Goal: Task Accomplishment & Management: Use online tool/utility

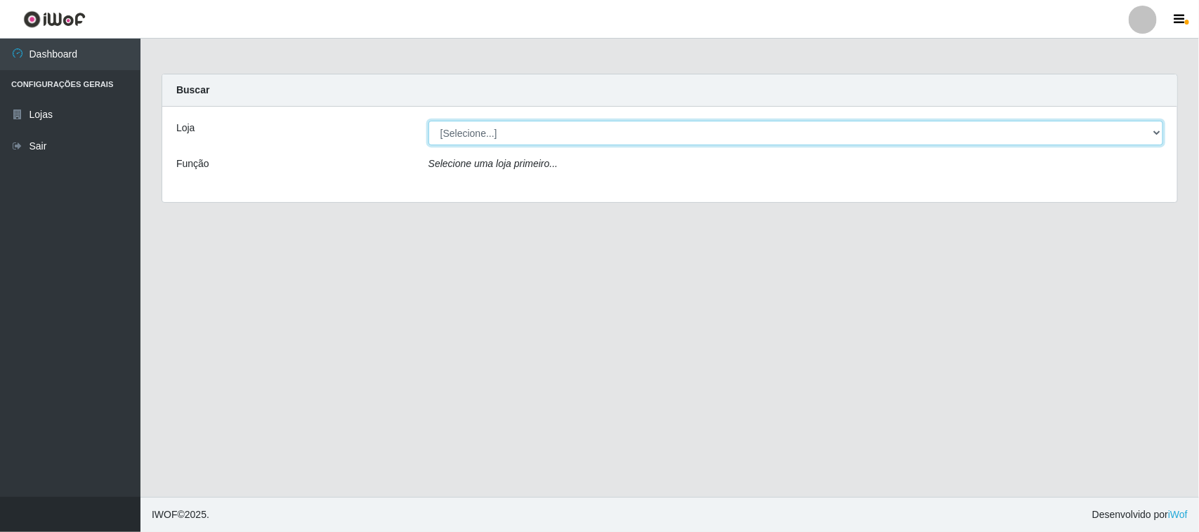
click at [511, 138] on select "[Selecione...] O Feirão - [GEOGRAPHIC_DATA]" at bounding box center [795, 133] width 735 height 25
select select "191"
click at [428, 121] on select "[Selecione...] O Feirão - [GEOGRAPHIC_DATA]" at bounding box center [795, 133] width 735 height 25
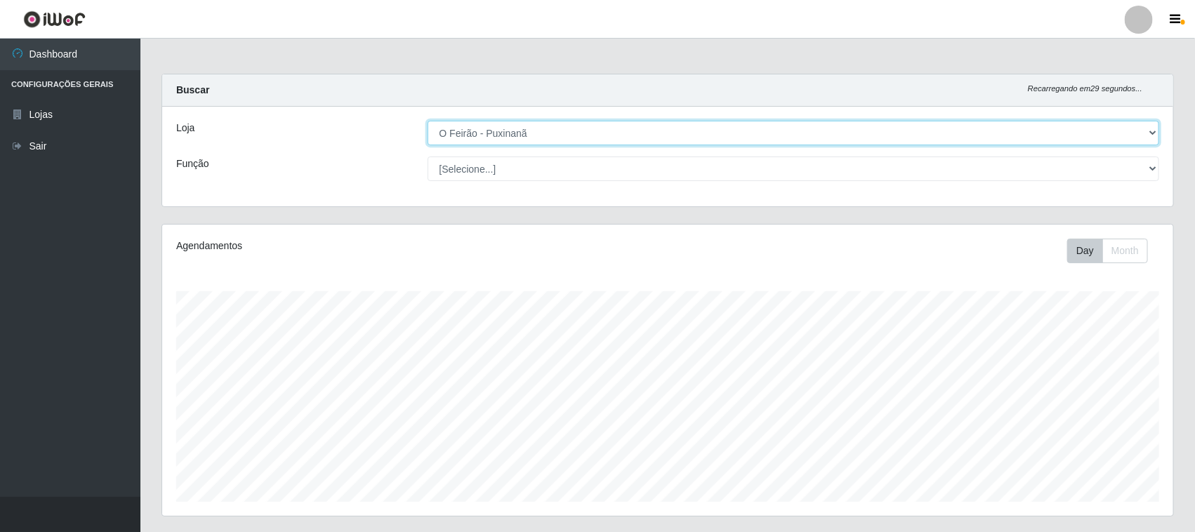
scroll to position [292, 1011]
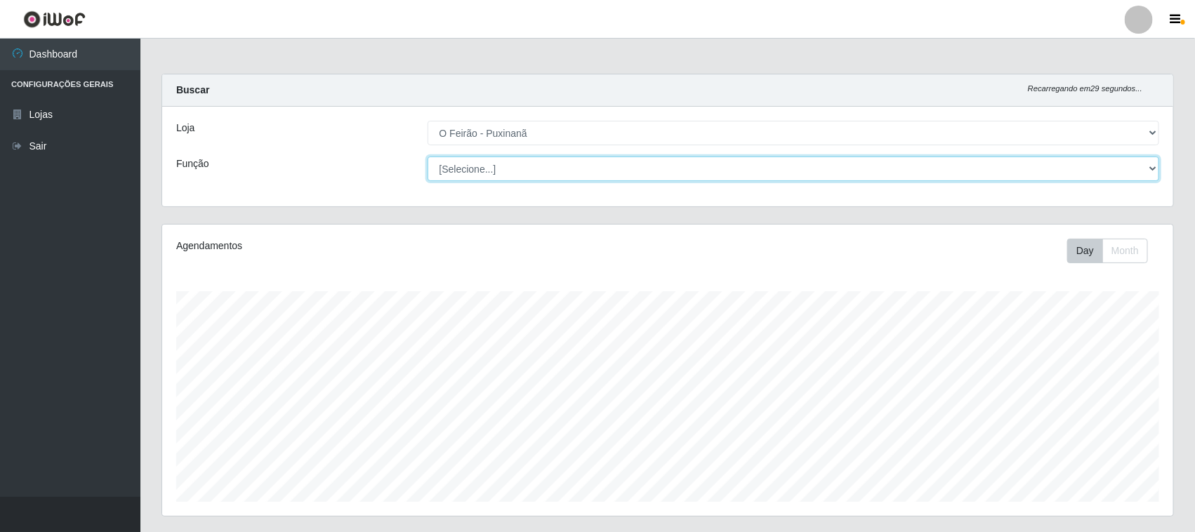
click at [508, 167] on select "[Selecione...] Balconista Balconista + Balconista ++ Embalador Embalador + Emba…" at bounding box center [794, 169] width 732 height 25
select select "1"
click at [428, 157] on select "[Selecione...] Balconista Balconista + Balconista ++ Embalador Embalador + Emba…" at bounding box center [794, 169] width 732 height 25
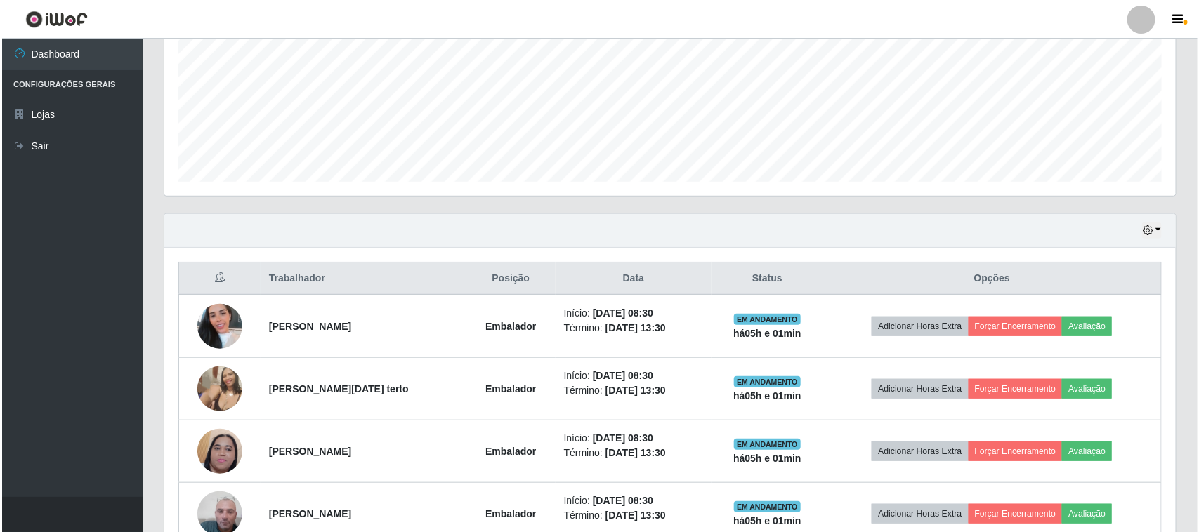
scroll to position [351, 0]
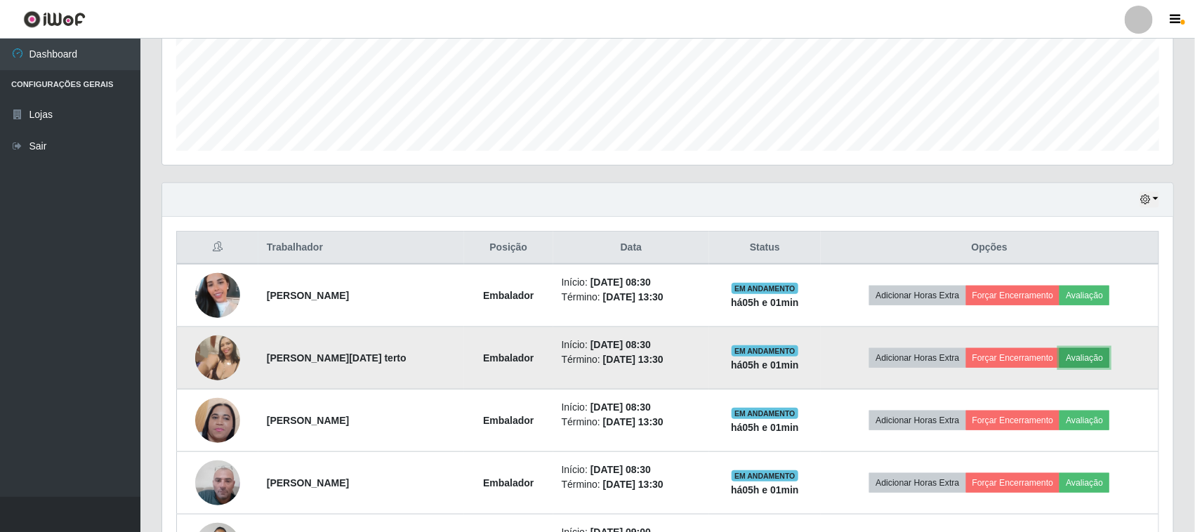
click at [1096, 360] on button "Avaliação" at bounding box center [1085, 358] width 50 height 20
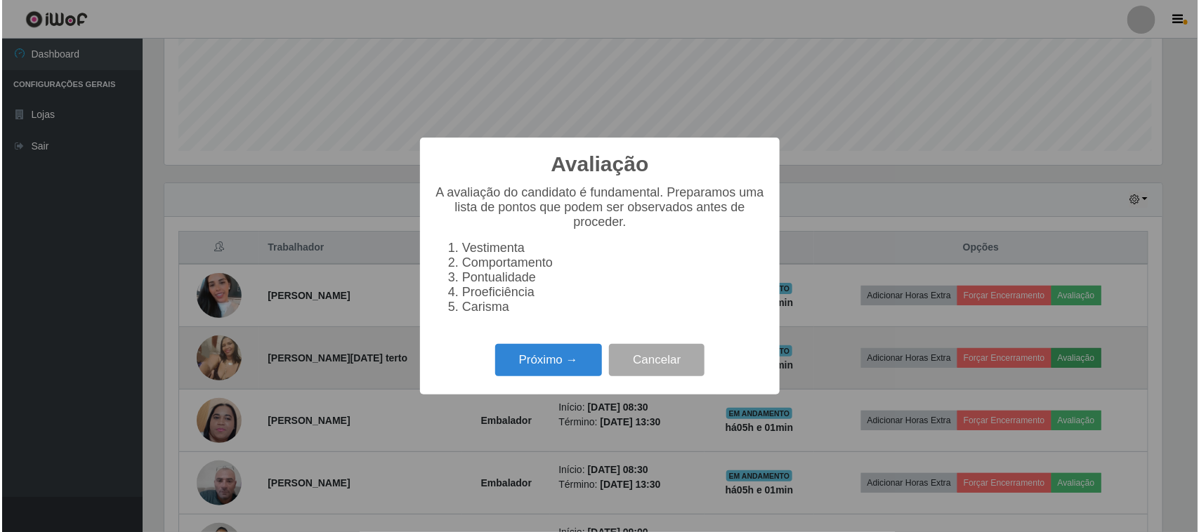
scroll to position [292, 1001]
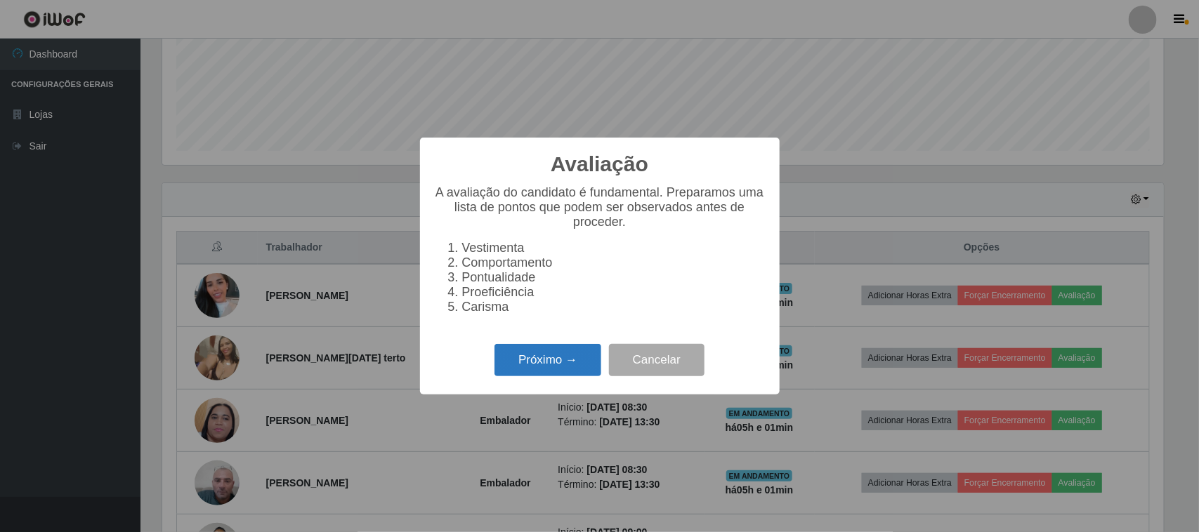
click at [565, 370] on button "Próximo →" at bounding box center [547, 360] width 107 height 33
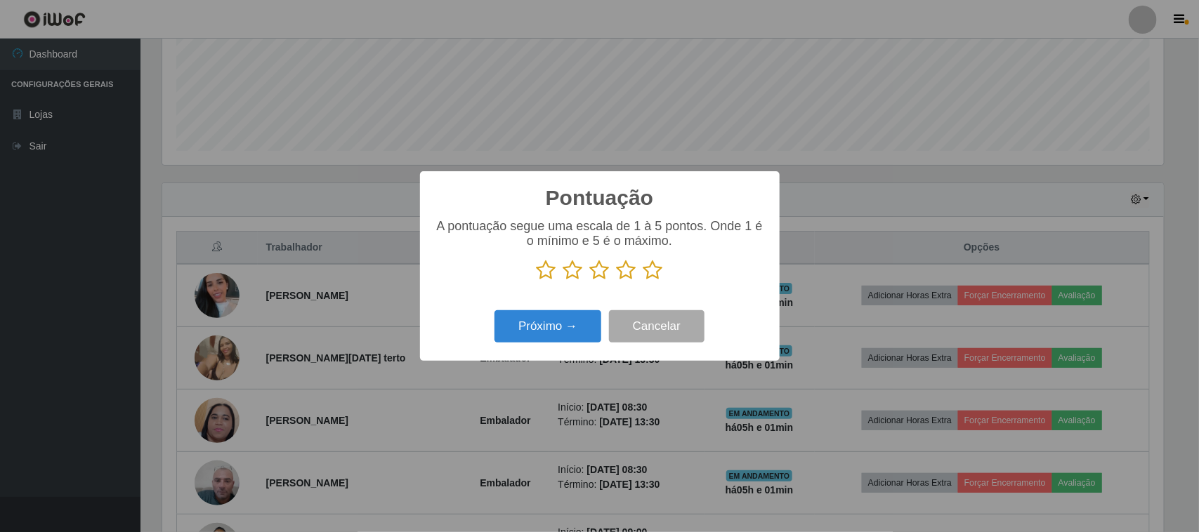
scroll to position [701975, 701264]
click at [595, 277] on icon at bounding box center [600, 270] width 20 height 21
click at [590, 281] on input "radio" at bounding box center [590, 281] width 0 height 0
click at [560, 335] on button "Próximo →" at bounding box center [547, 326] width 107 height 33
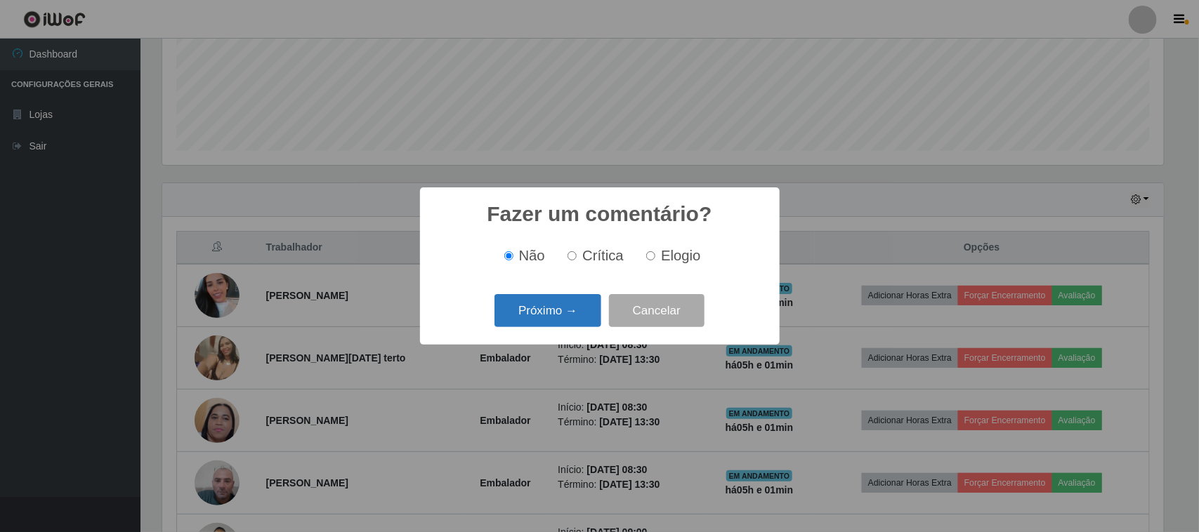
click at [562, 321] on button "Próximo →" at bounding box center [547, 310] width 107 height 33
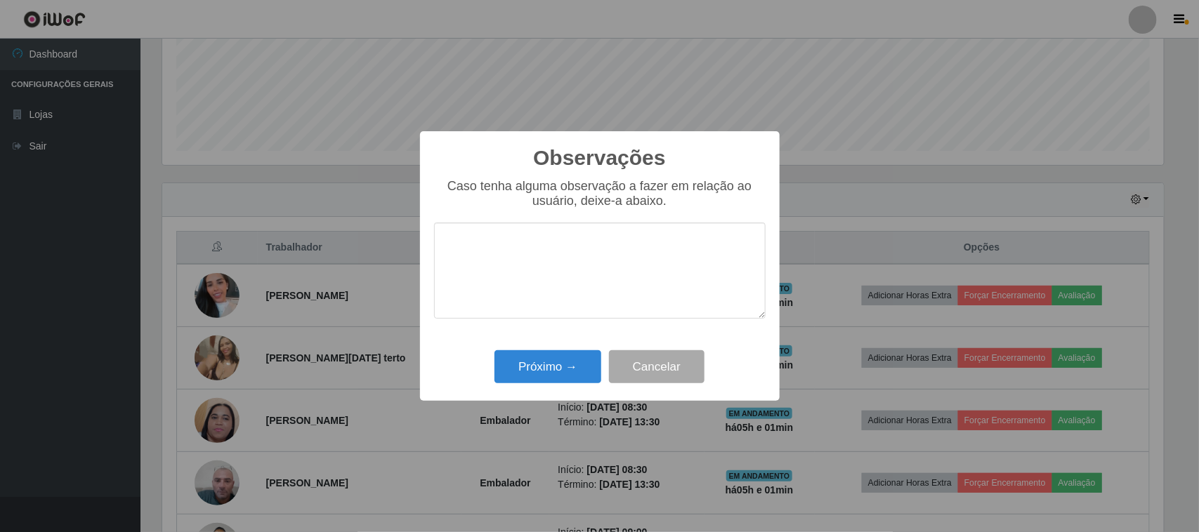
click at [562, 319] on textarea at bounding box center [599, 271] width 331 height 96
click at [553, 367] on button "Próximo →" at bounding box center [547, 366] width 107 height 33
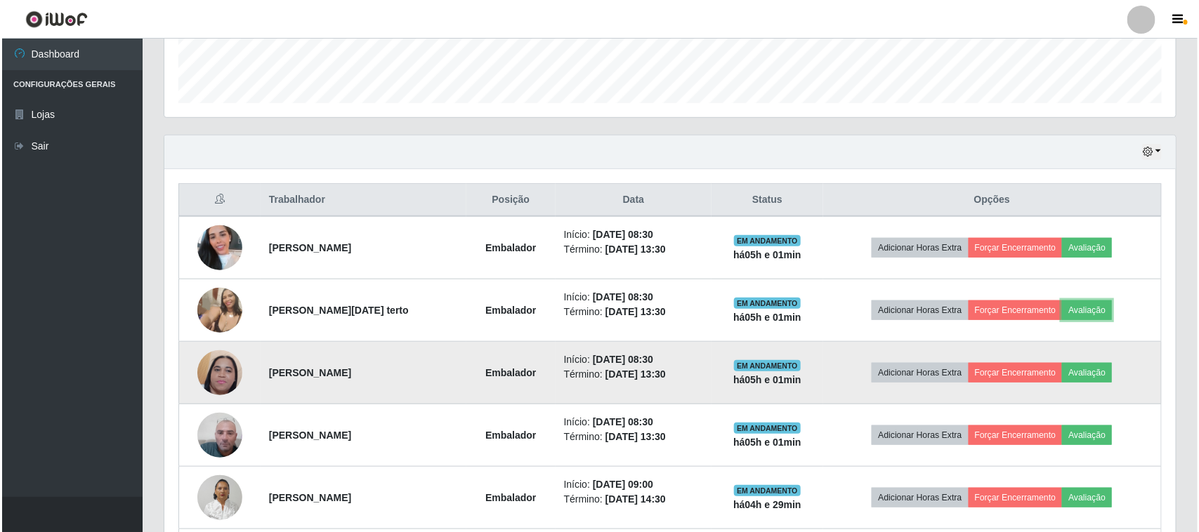
scroll to position [439, 0]
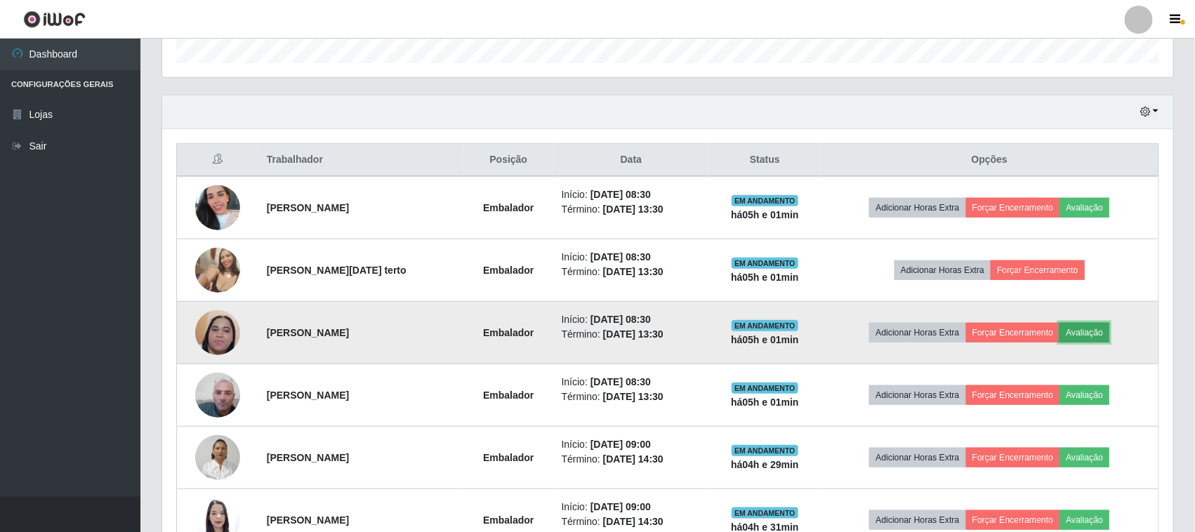
click at [1091, 334] on button "Avaliação" at bounding box center [1085, 333] width 50 height 20
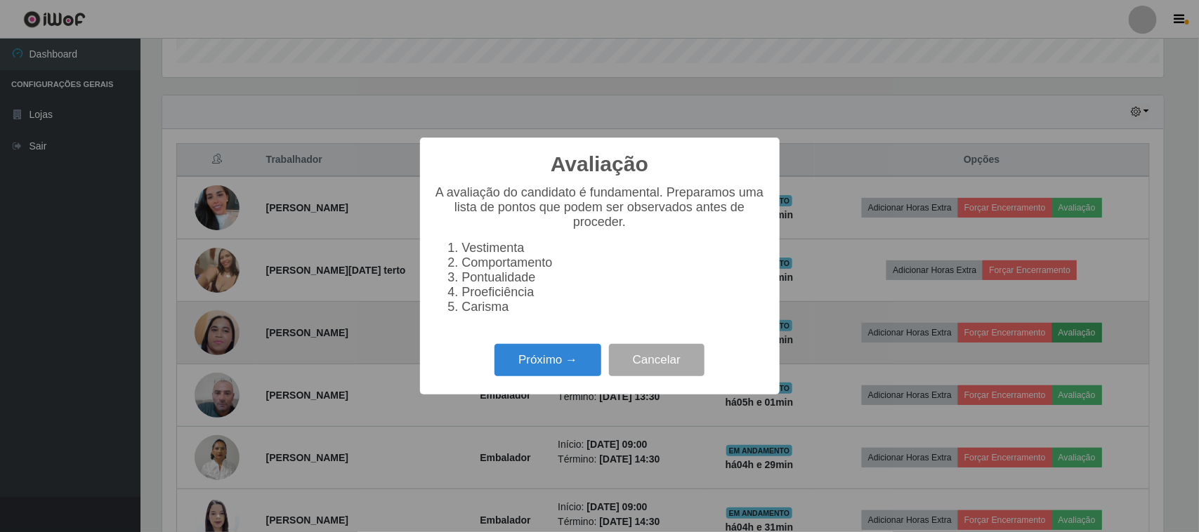
scroll to position [292, 1001]
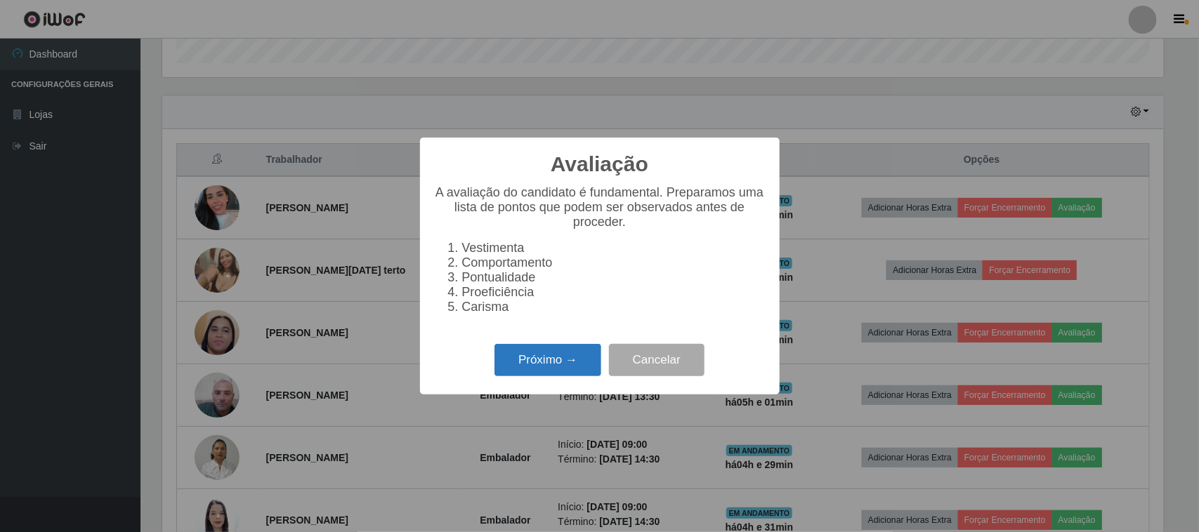
click at [539, 376] on button "Próximo →" at bounding box center [547, 360] width 107 height 33
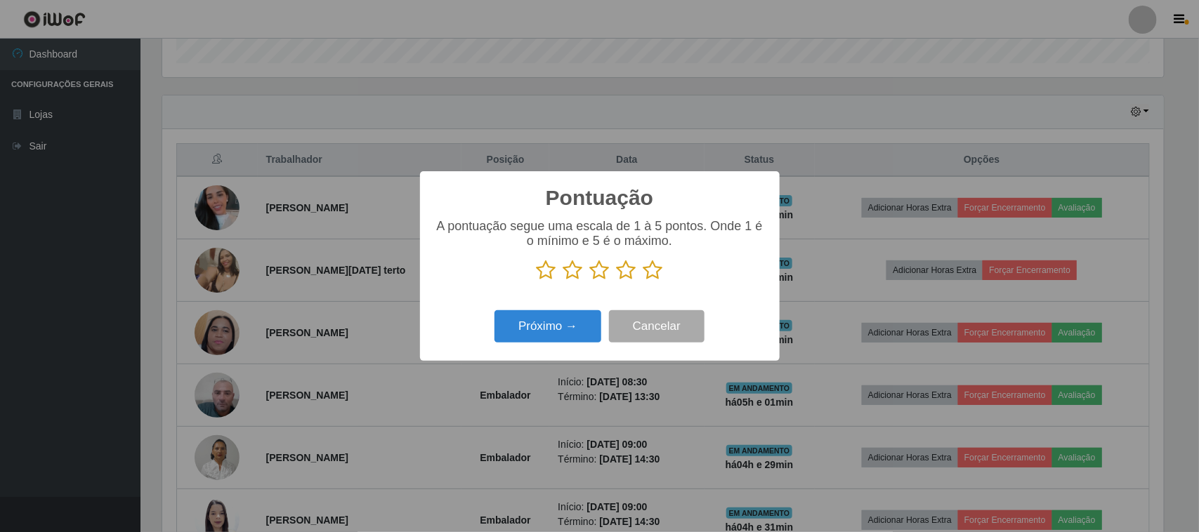
scroll to position [701975, 701264]
click at [604, 275] on icon at bounding box center [600, 270] width 20 height 21
click at [590, 281] on input "radio" at bounding box center [590, 281] width 0 height 0
click at [560, 322] on button "Próximo →" at bounding box center [547, 326] width 107 height 33
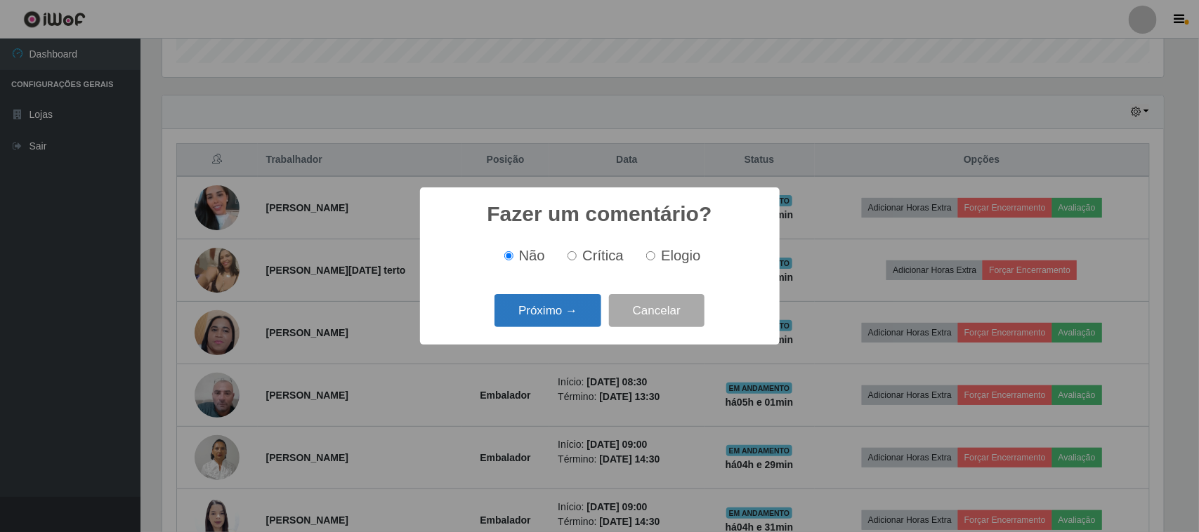
click at [560, 320] on button "Próximo →" at bounding box center [547, 310] width 107 height 33
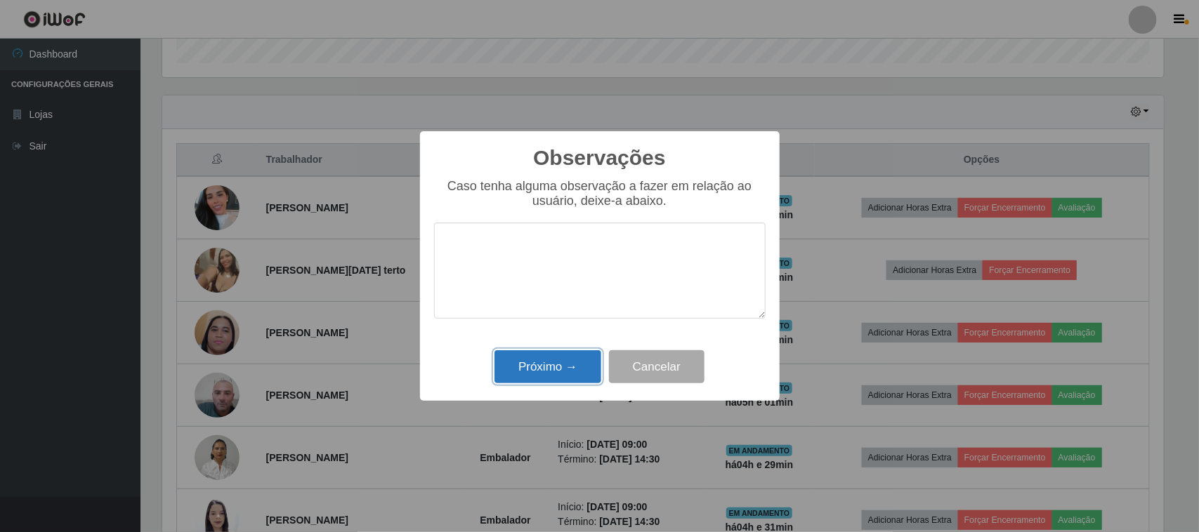
click at [552, 376] on button "Próximo →" at bounding box center [547, 366] width 107 height 33
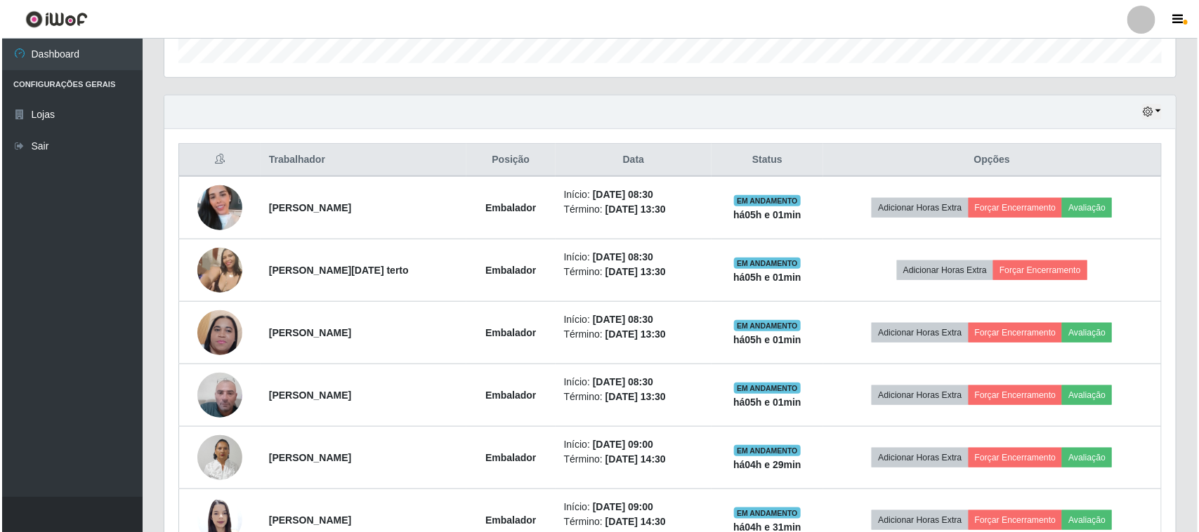
scroll to position [292, 1011]
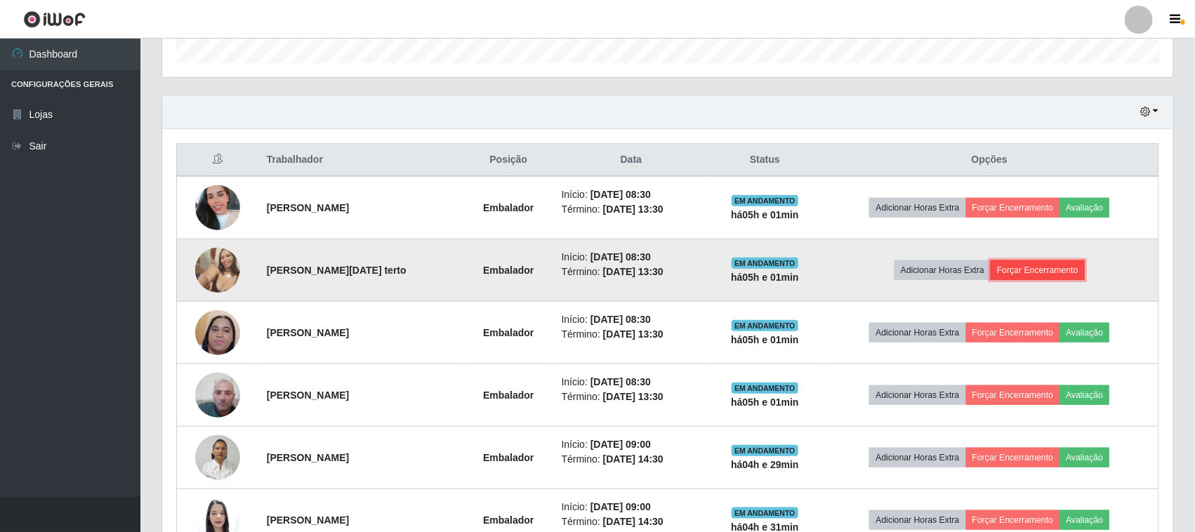
click at [1041, 275] on button "Forçar Encerramento" at bounding box center [1038, 271] width 94 height 20
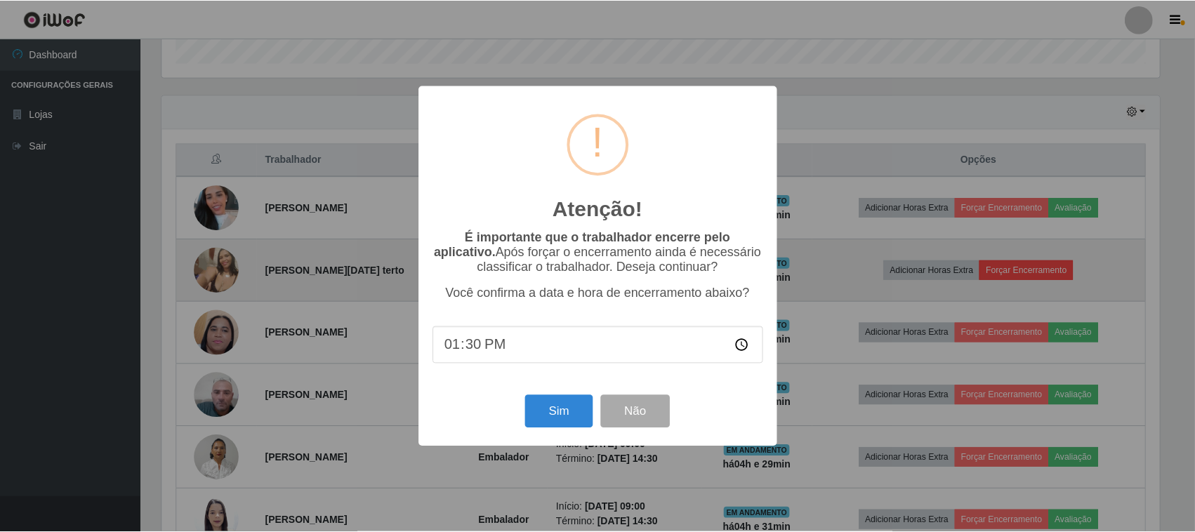
scroll to position [292, 1001]
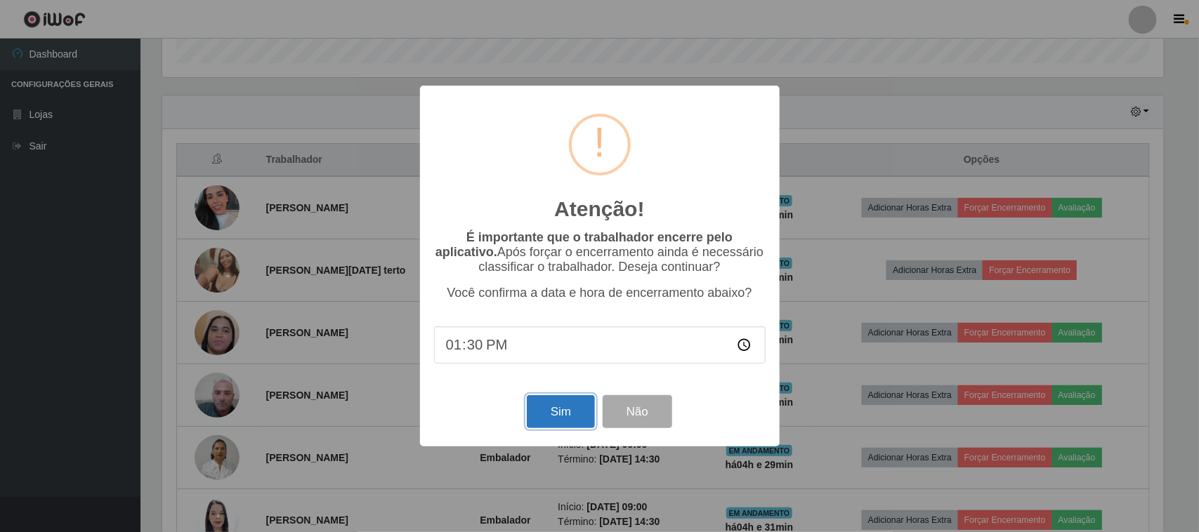
click at [550, 413] on button "Sim" at bounding box center [561, 411] width 68 height 33
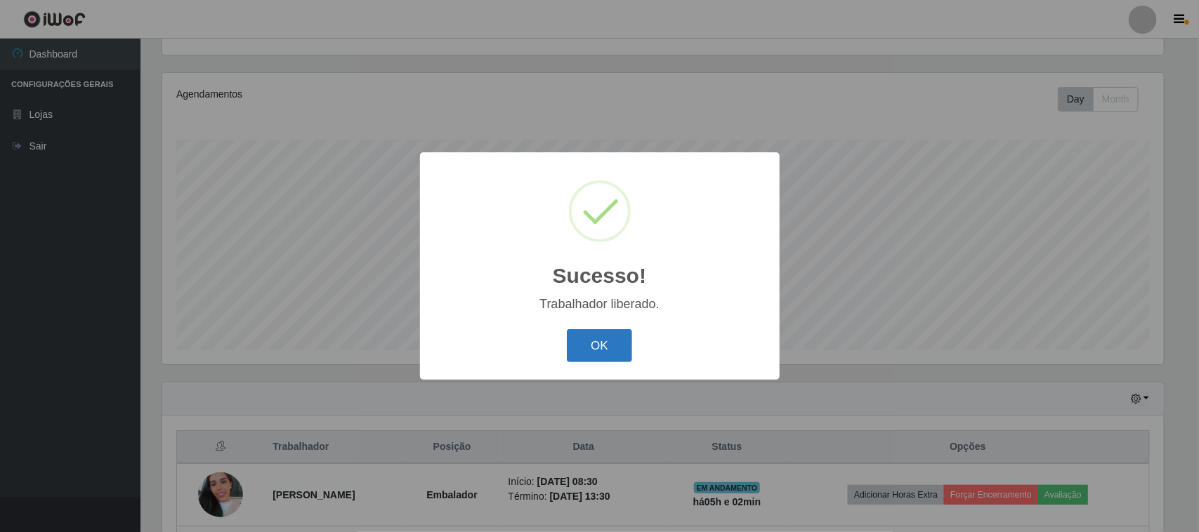
click at [610, 362] on button "OK" at bounding box center [599, 345] width 65 height 33
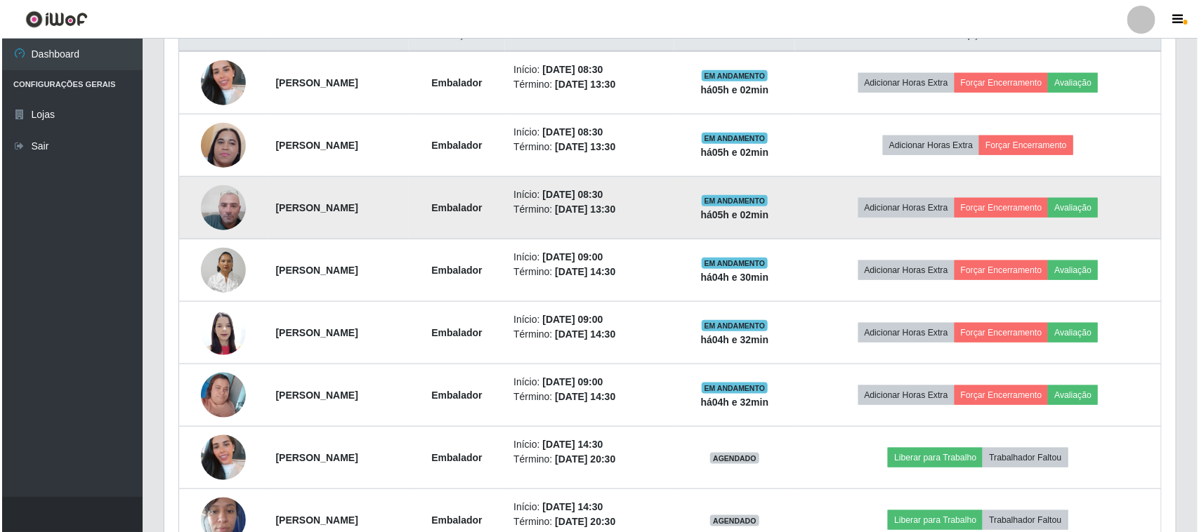
scroll to position [591, 0]
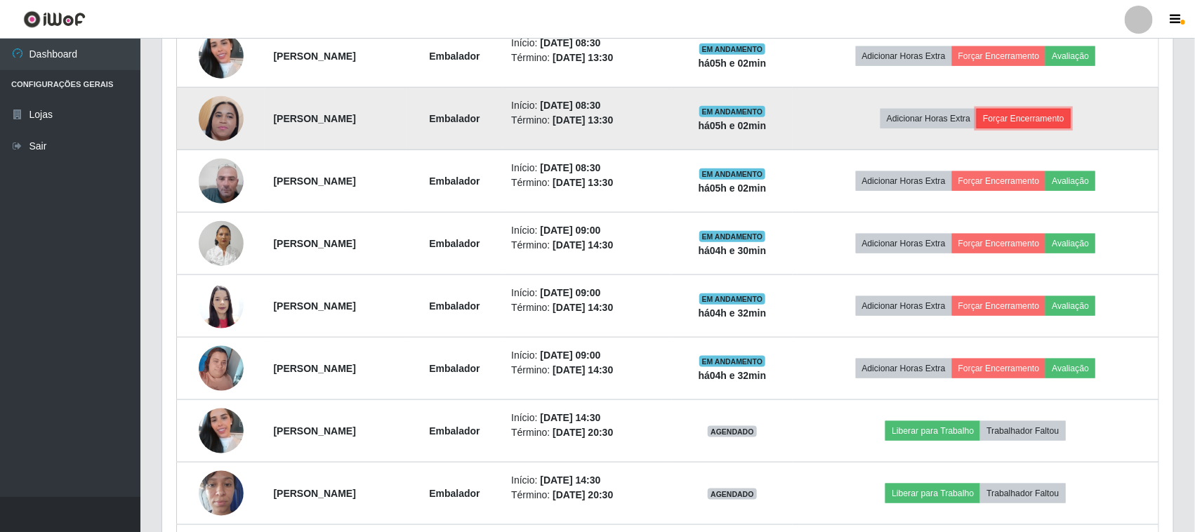
click at [1034, 123] on button "Forçar Encerramento" at bounding box center [1024, 119] width 94 height 20
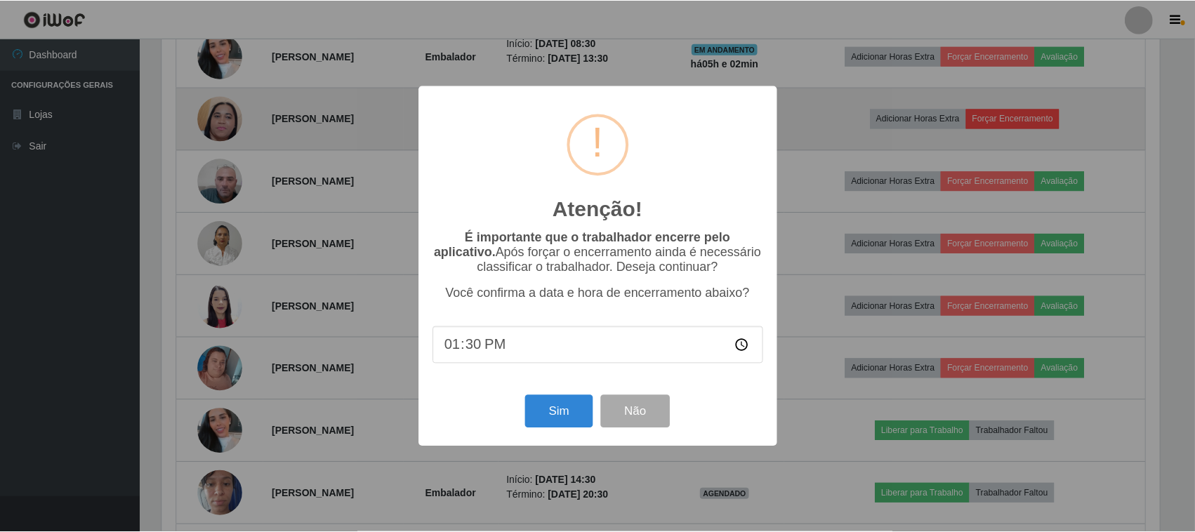
scroll to position [292, 1001]
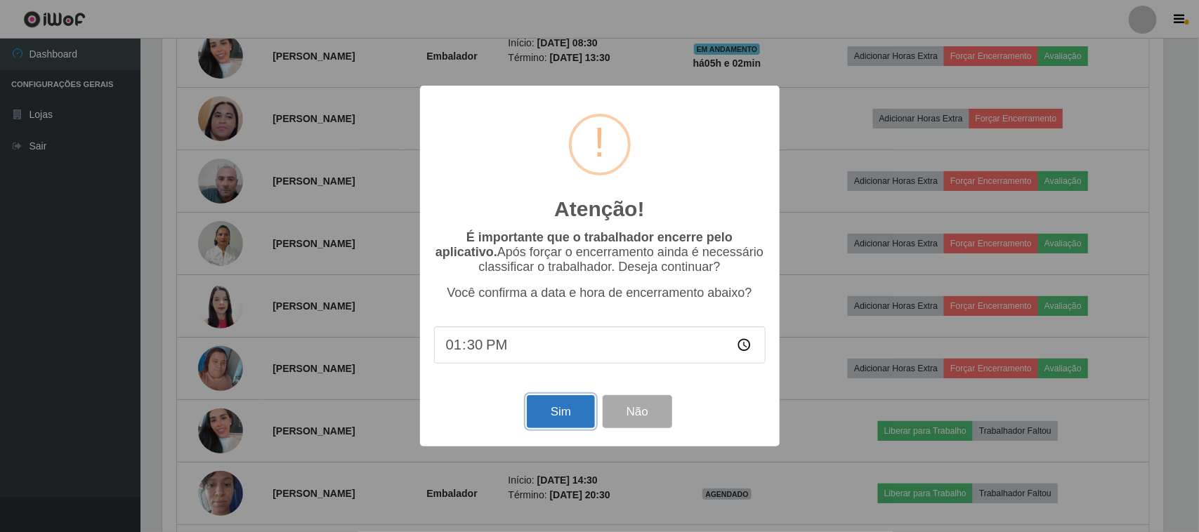
click at [567, 411] on button "Sim" at bounding box center [561, 411] width 68 height 33
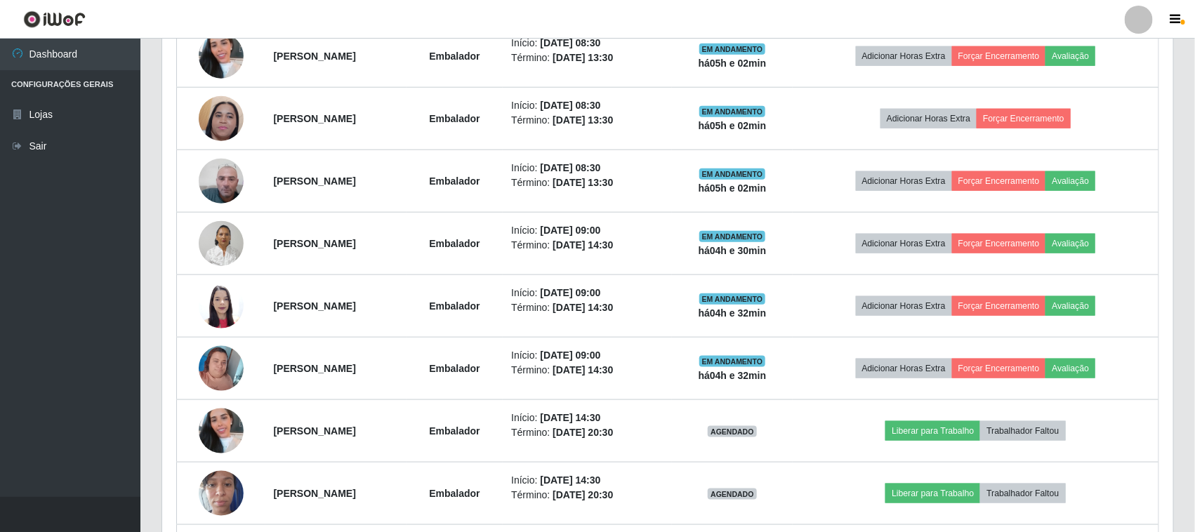
scroll to position [0, 0]
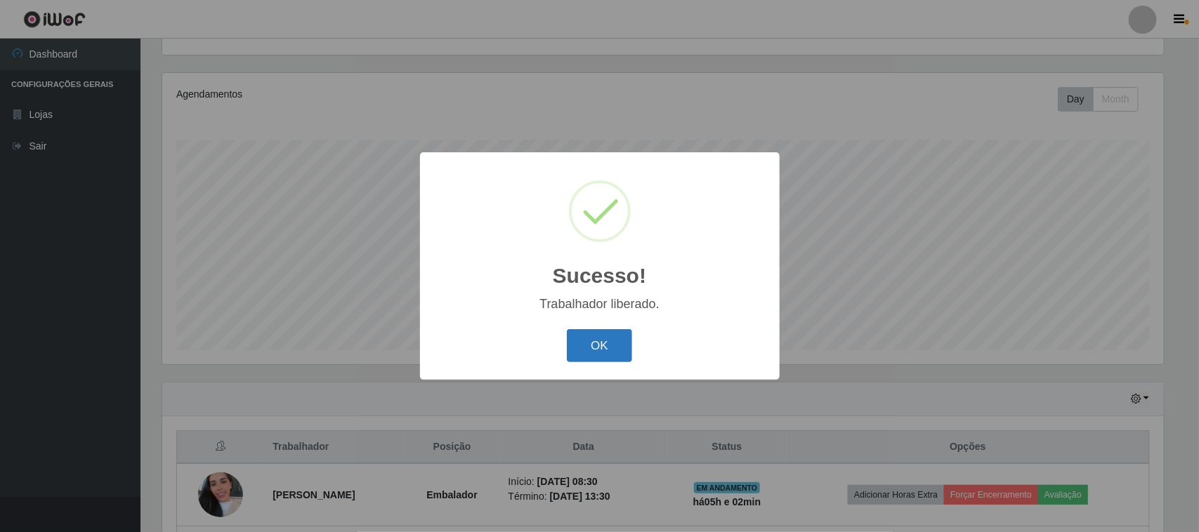
click at [594, 349] on button "OK" at bounding box center [599, 345] width 65 height 33
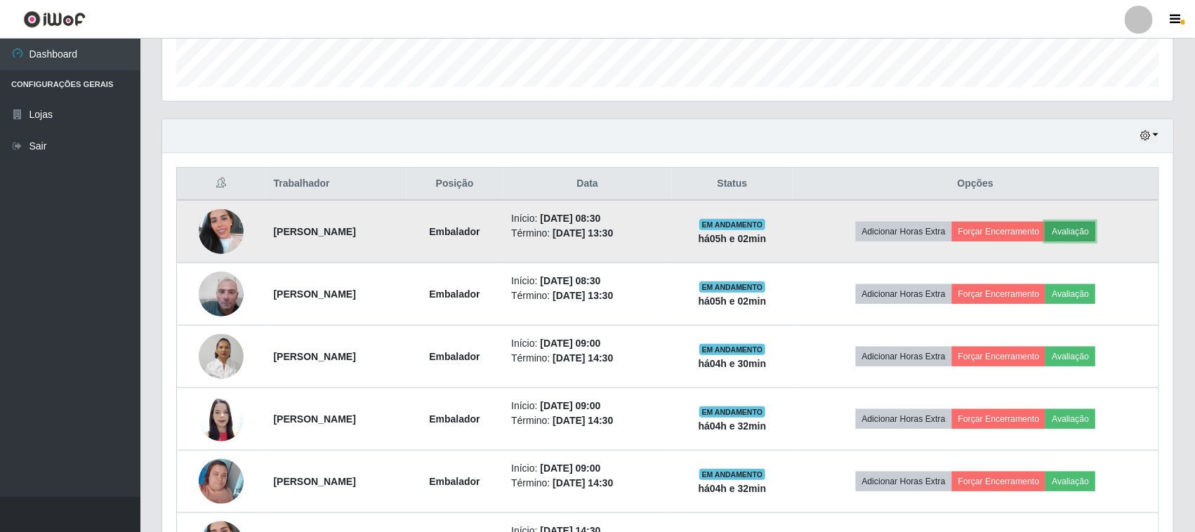
click at [1082, 232] on button "Avaliação" at bounding box center [1071, 232] width 50 height 20
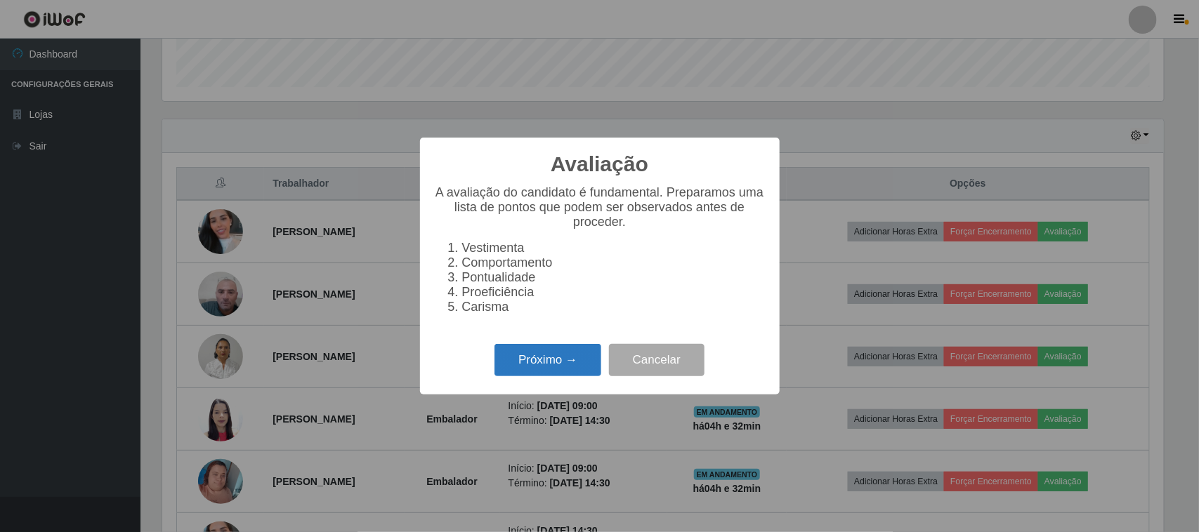
click at [520, 363] on button "Próximo →" at bounding box center [547, 360] width 107 height 33
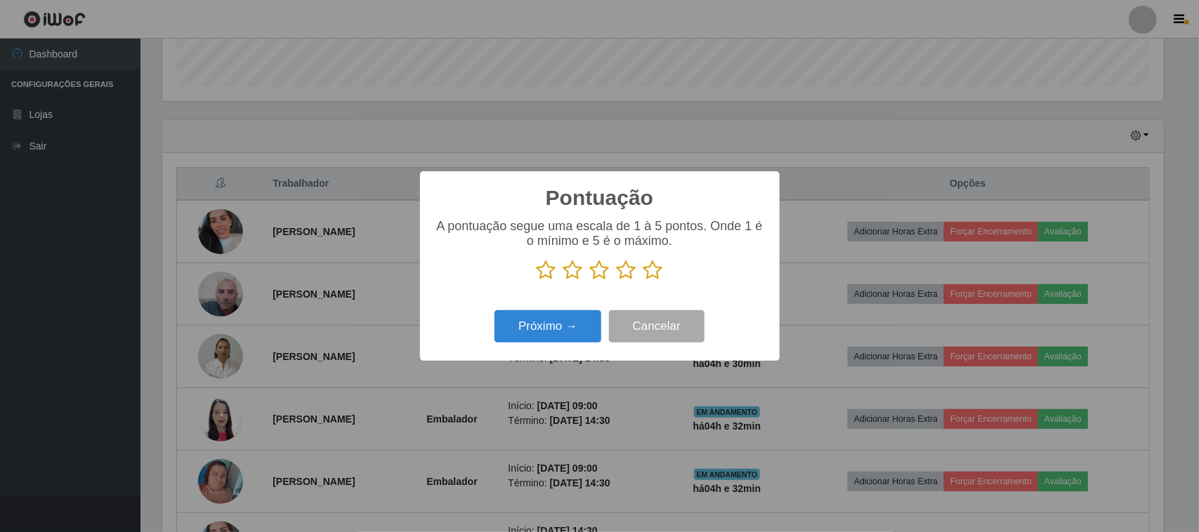
click at [602, 272] on icon at bounding box center [600, 270] width 20 height 21
click at [590, 281] on input "radio" at bounding box center [590, 281] width 0 height 0
click at [549, 336] on button "Próximo →" at bounding box center [547, 326] width 107 height 33
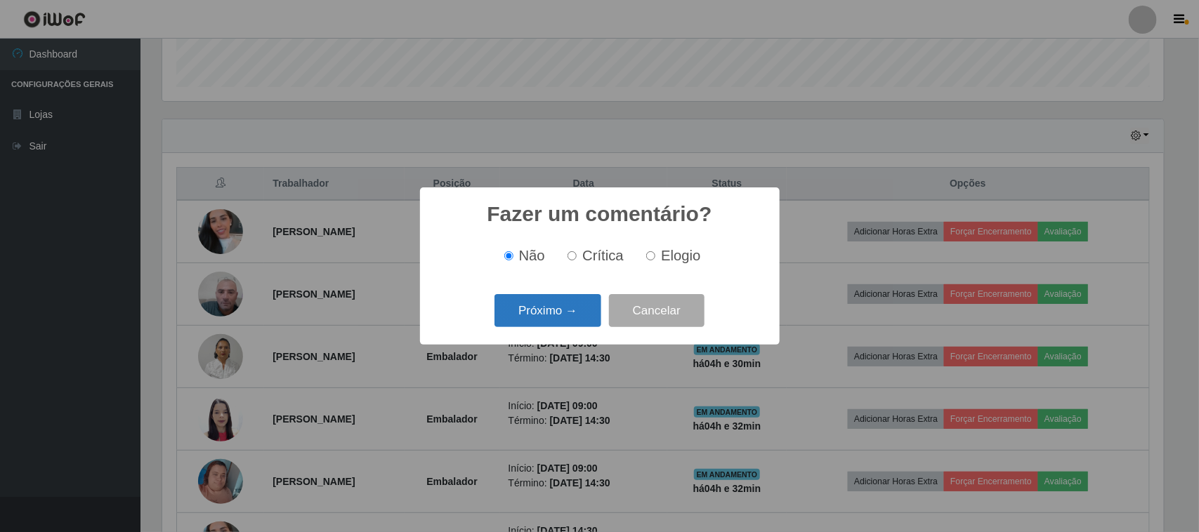
click at [566, 309] on button "Próximo →" at bounding box center [547, 310] width 107 height 33
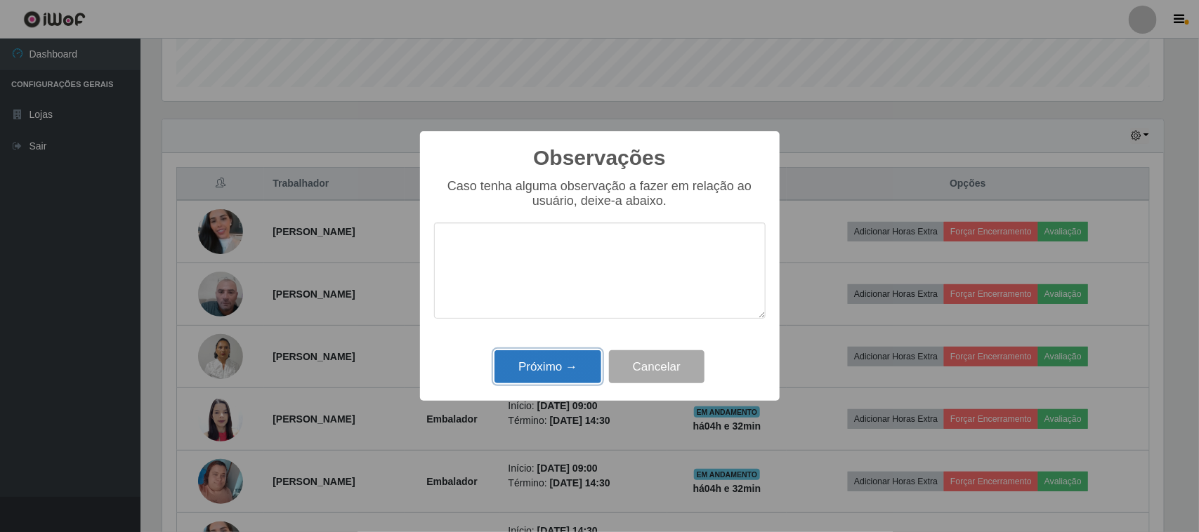
click at [556, 371] on button "Próximo →" at bounding box center [547, 366] width 107 height 33
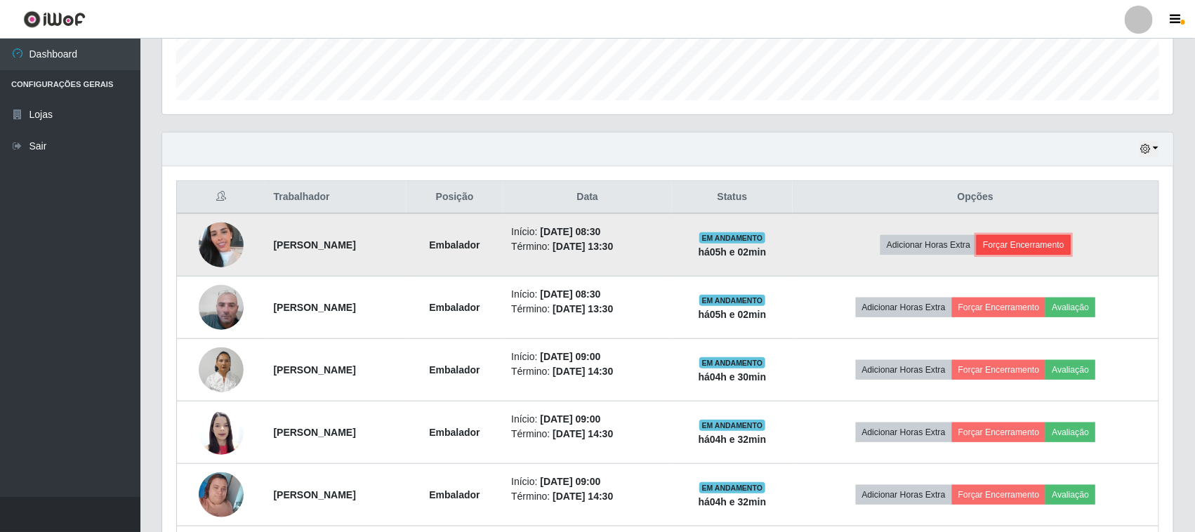
click at [1034, 248] on button "Forçar Encerramento" at bounding box center [1024, 245] width 94 height 20
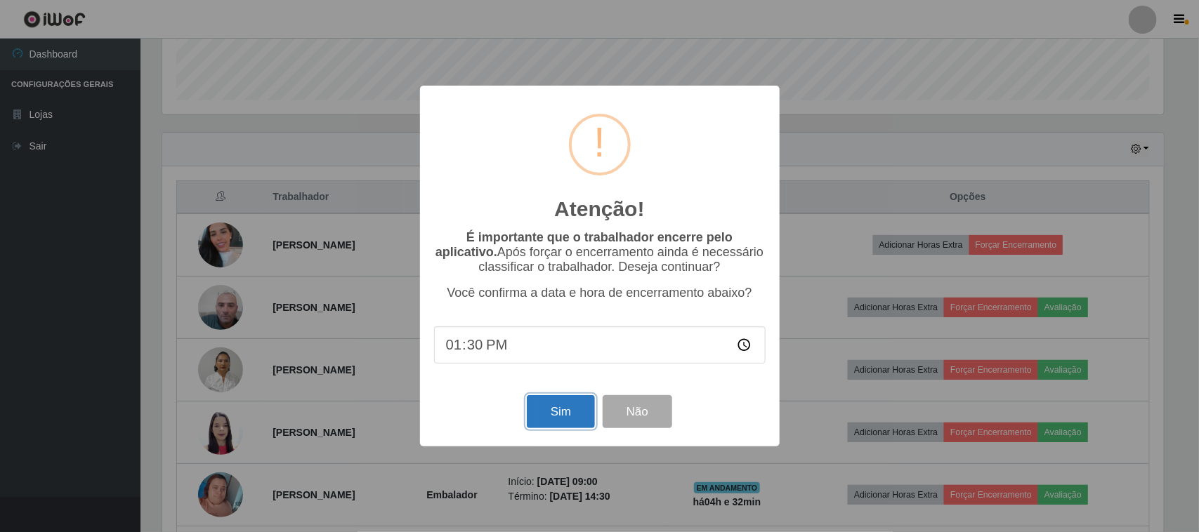
click at [567, 416] on button "Sim" at bounding box center [561, 411] width 68 height 33
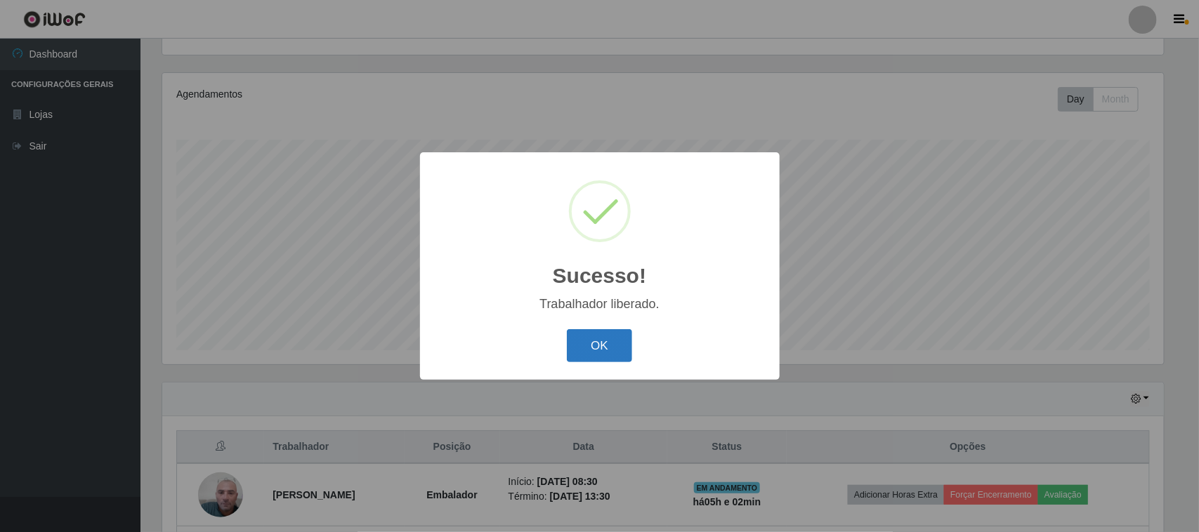
click at [592, 346] on button "OK" at bounding box center [599, 345] width 65 height 33
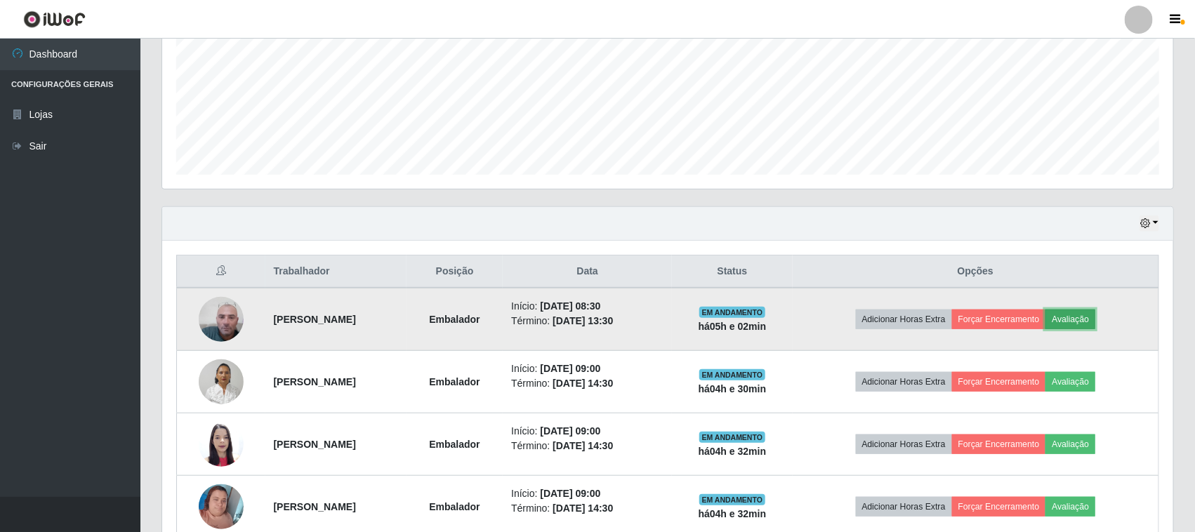
click at [1086, 320] on button "Avaliação" at bounding box center [1071, 320] width 50 height 20
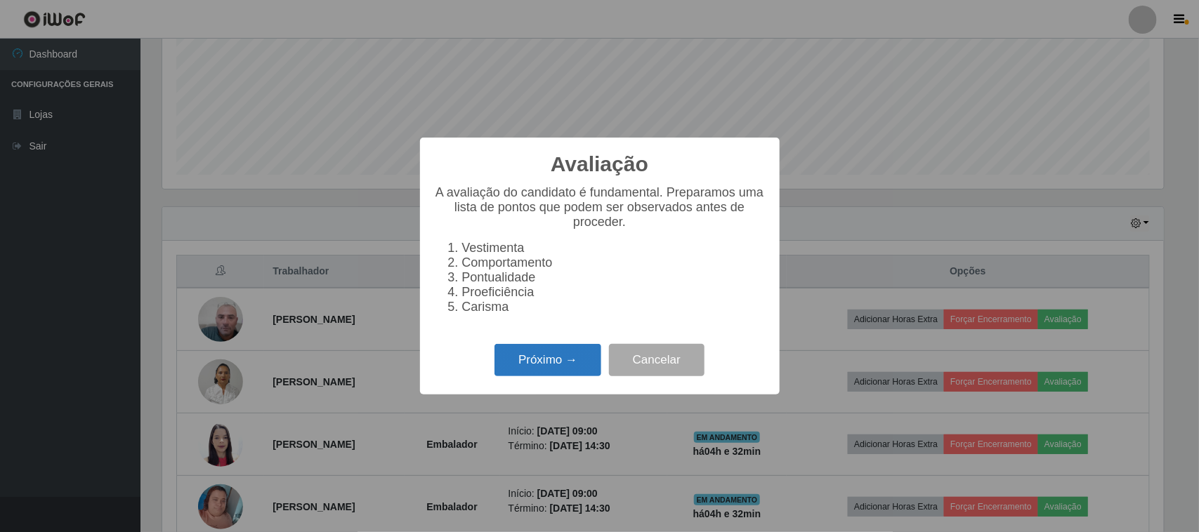
click at [581, 377] on button "Próximo →" at bounding box center [547, 360] width 107 height 33
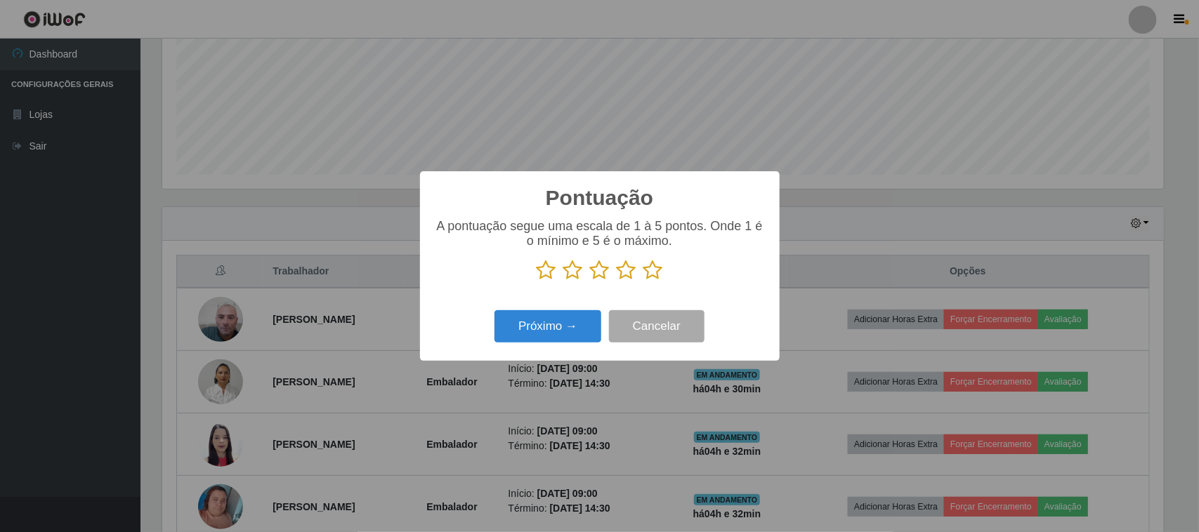
click at [594, 279] on icon at bounding box center [600, 270] width 20 height 21
click at [590, 281] on input "radio" at bounding box center [590, 281] width 0 height 0
click at [577, 343] on button "Próximo →" at bounding box center [547, 326] width 107 height 33
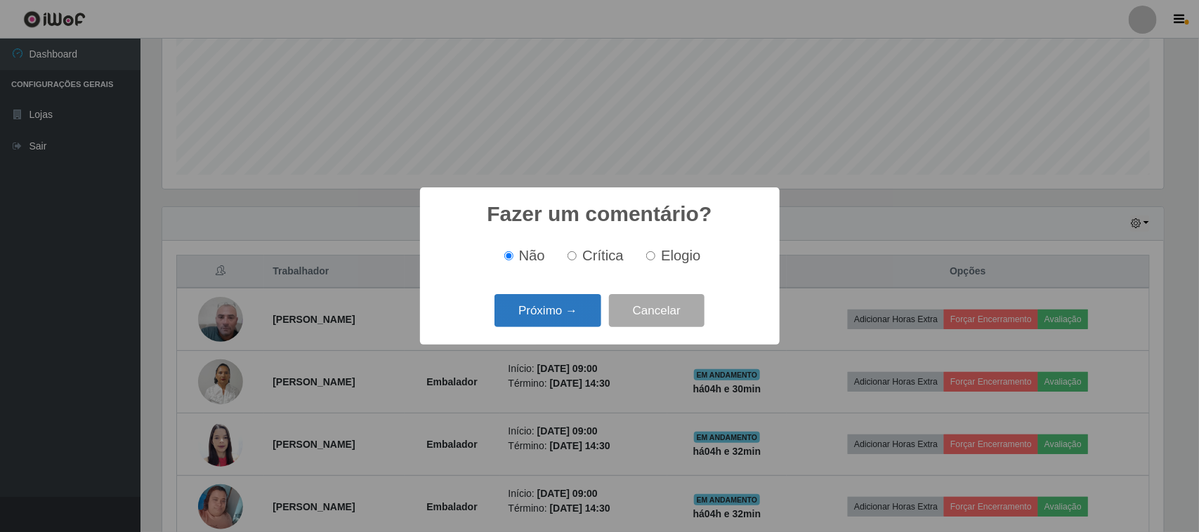
click at [570, 318] on button "Próximo →" at bounding box center [547, 310] width 107 height 33
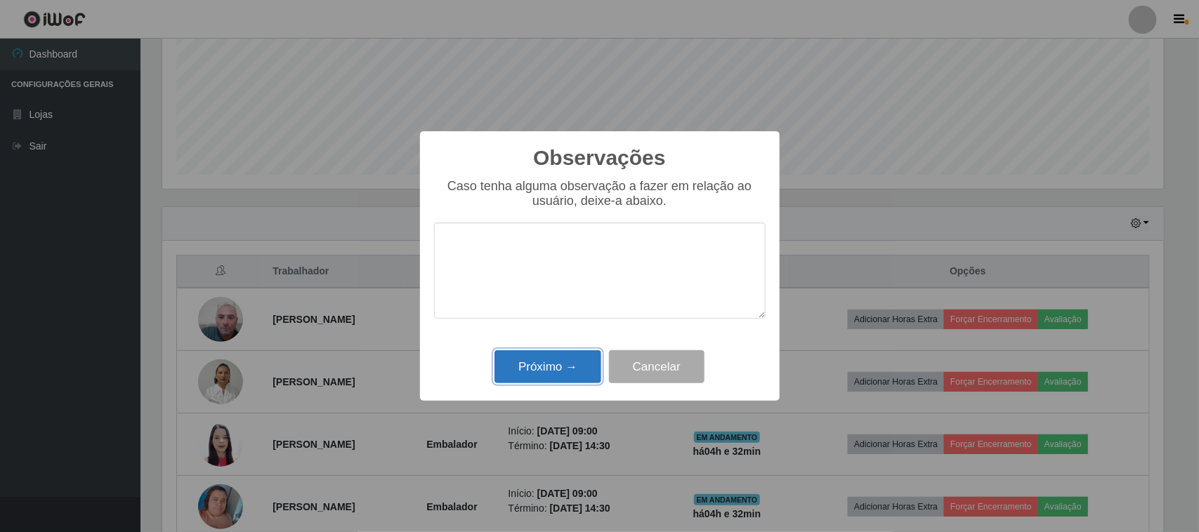
click at [570, 359] on button "Próximo →" at bounding box center [547, 366] width 107 height 33
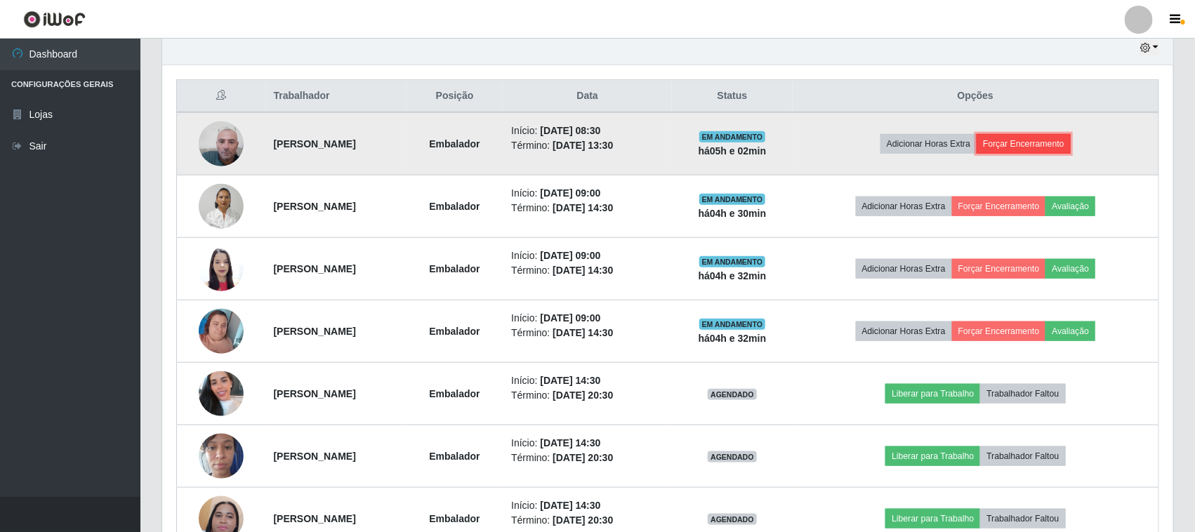
click at [1071, 148] on button "Forçar Encerramento" at bounding box center [1024, 144] width 94 height 20
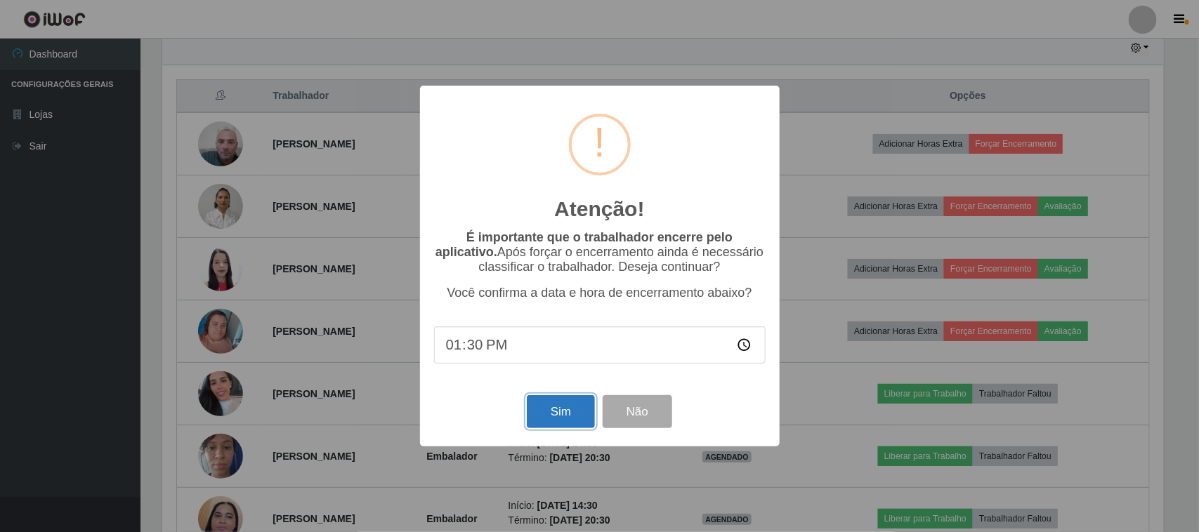
click at [573, 418] on button "Sim" at bounding box center [561, 411] width 68 height 33
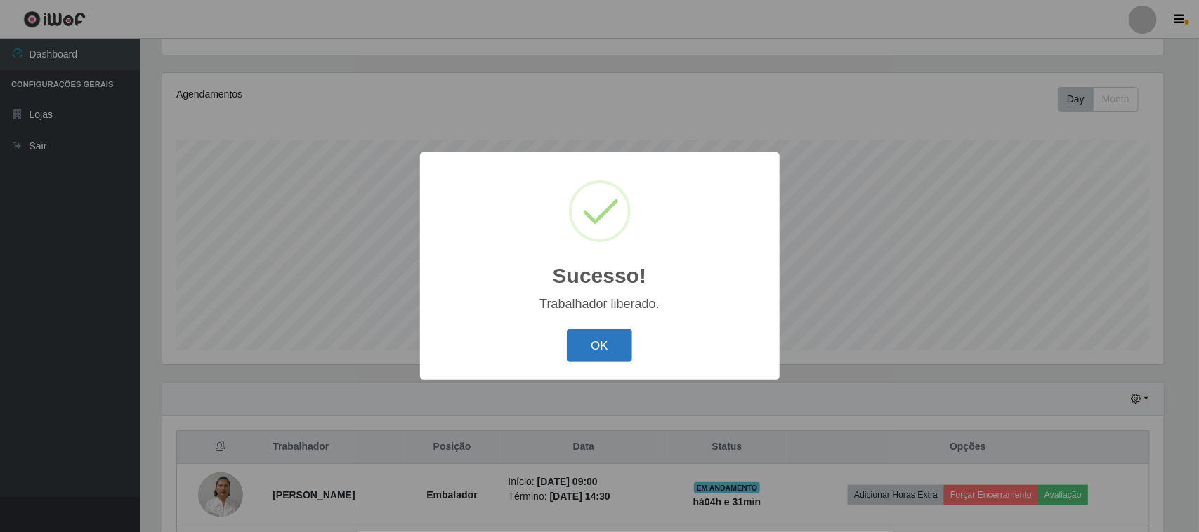
click at [593, 355] on button "OK" at bounding box center [599, 345] width 65 height 33
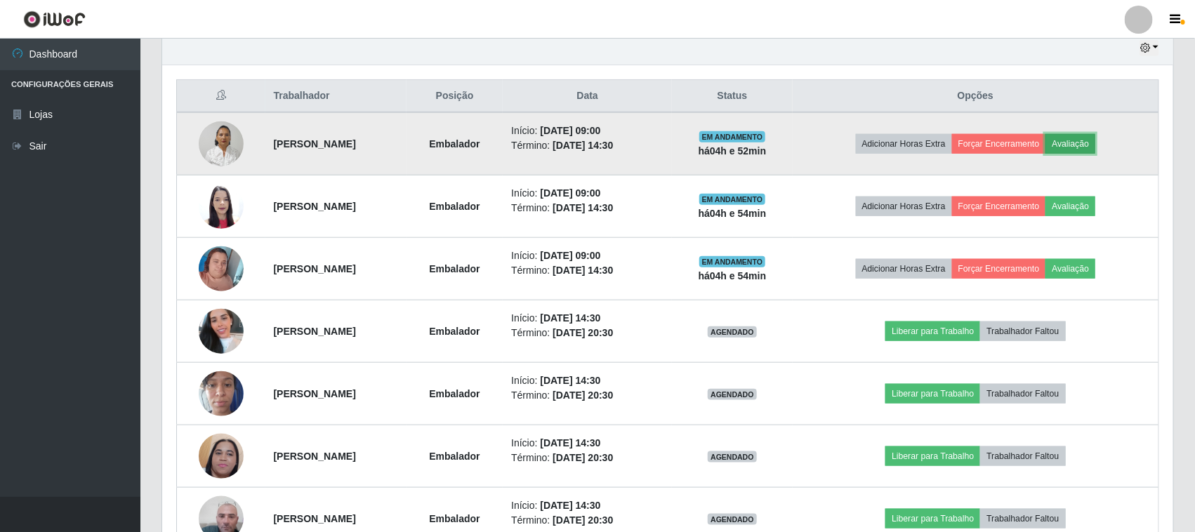
click at [1092, 144] on button "Avaliação" at bounding box center [1071, 144] width 50 height 20
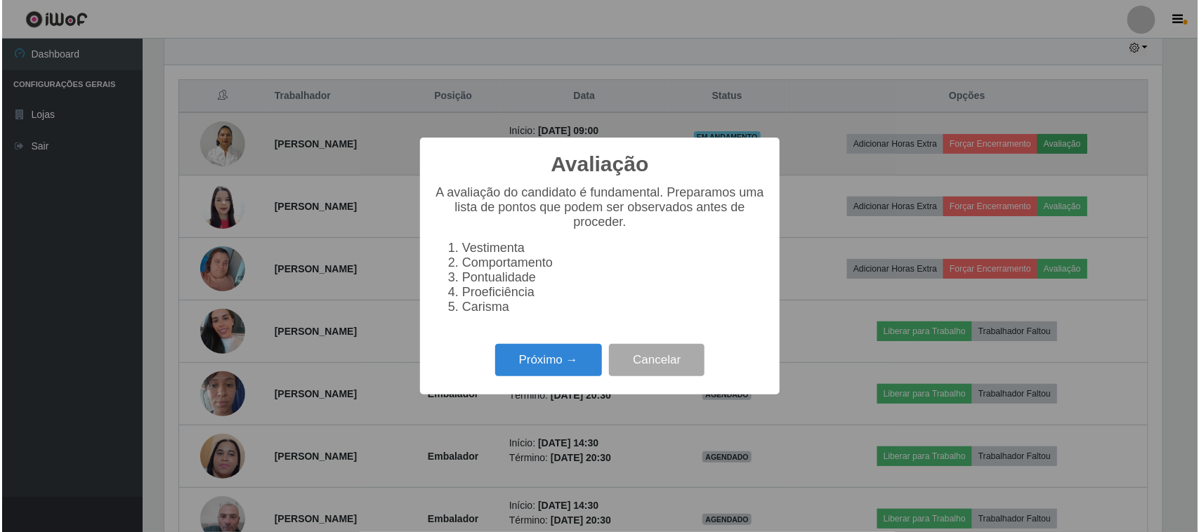
scroll to position [292, 1001]
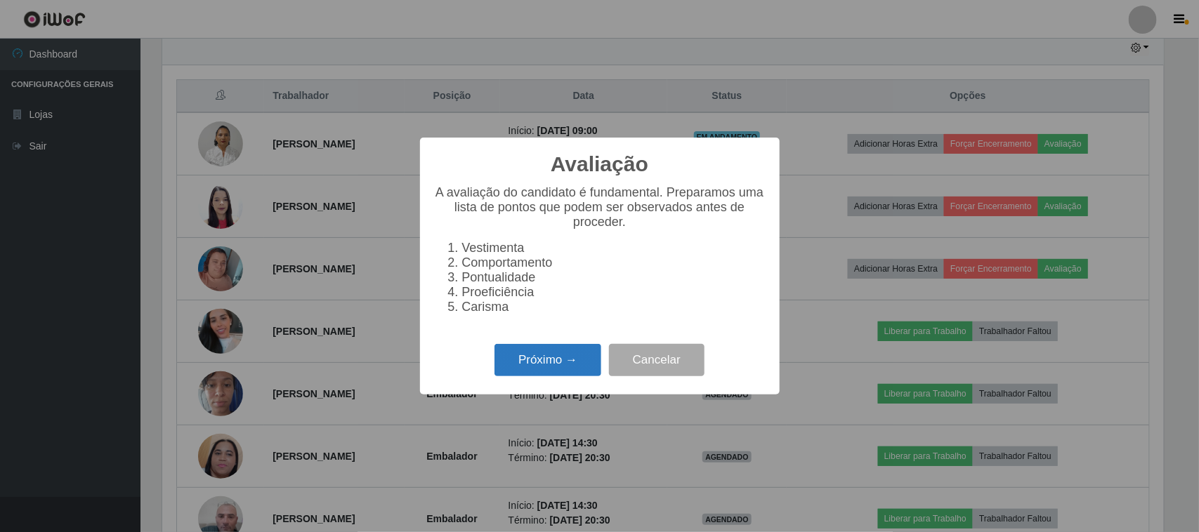
click at [570, 376] on button "Próximo →" at bounding box center [547, 360] width 107 height 33
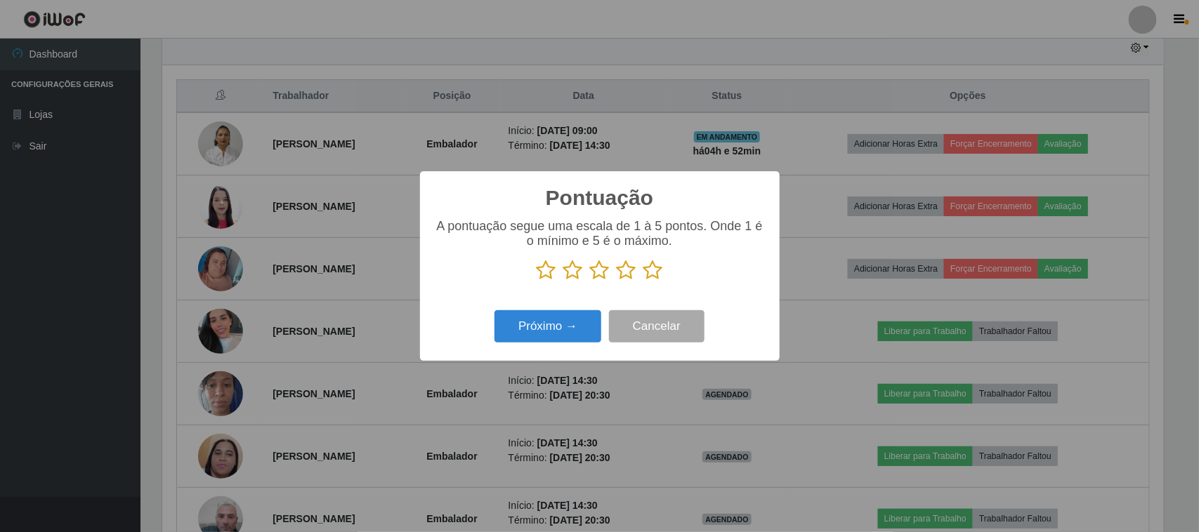
scroll to position [701975, 701264]
click at [594, 277] on icon at bounding box center [600, 270] width 20 height 21
click at [590, 281] on input "radio" at bounding box center [590, 281] width 0 height 0
click at [574, 327] on button "Próximo →" at bounding box center [547, 326] width 107 height 33
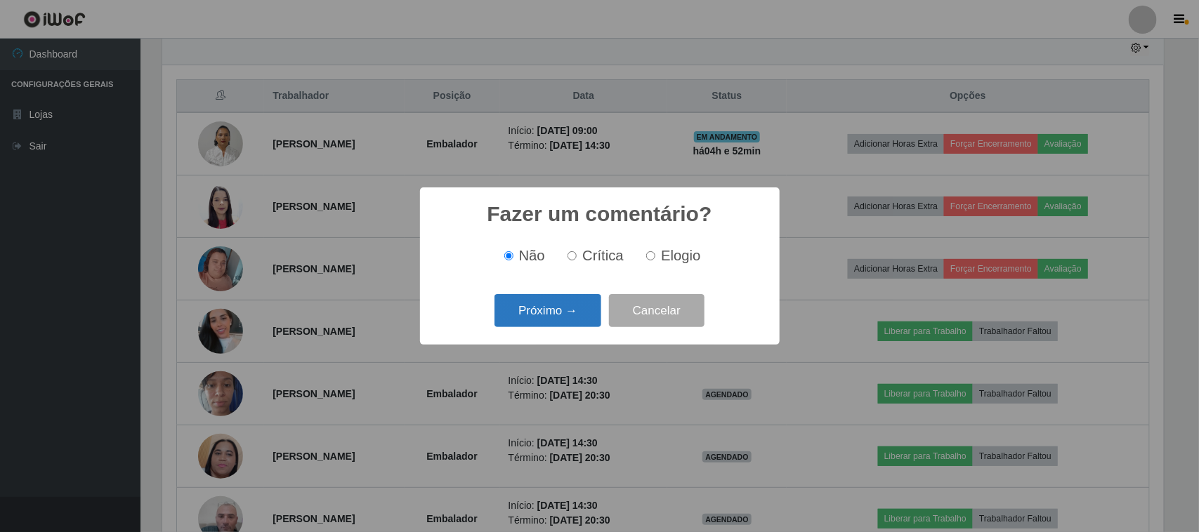
click at [570, 321] on button "Próximo →" at bounding box center [547, 310] width 107 height 33
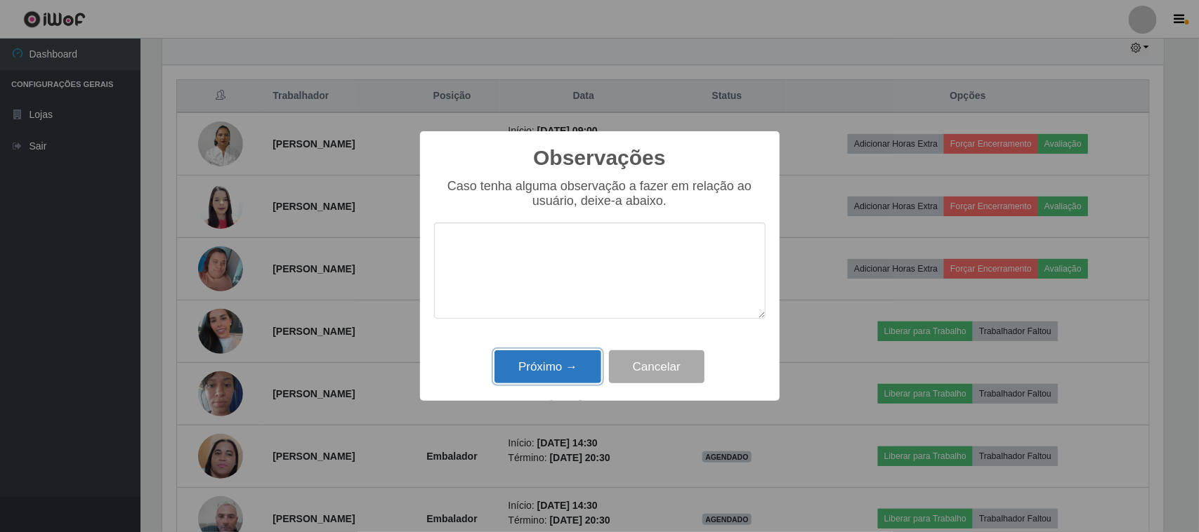
click at [552, 376] on button "Próximo →" at bounding box center [547, 366] width 107 height 33
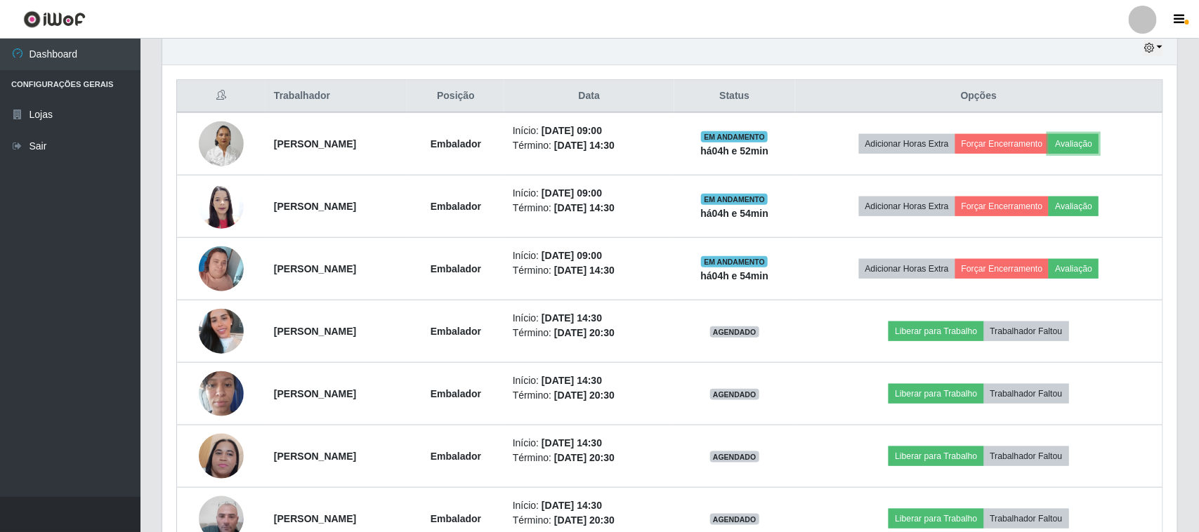
scroll to position [292, 1011]
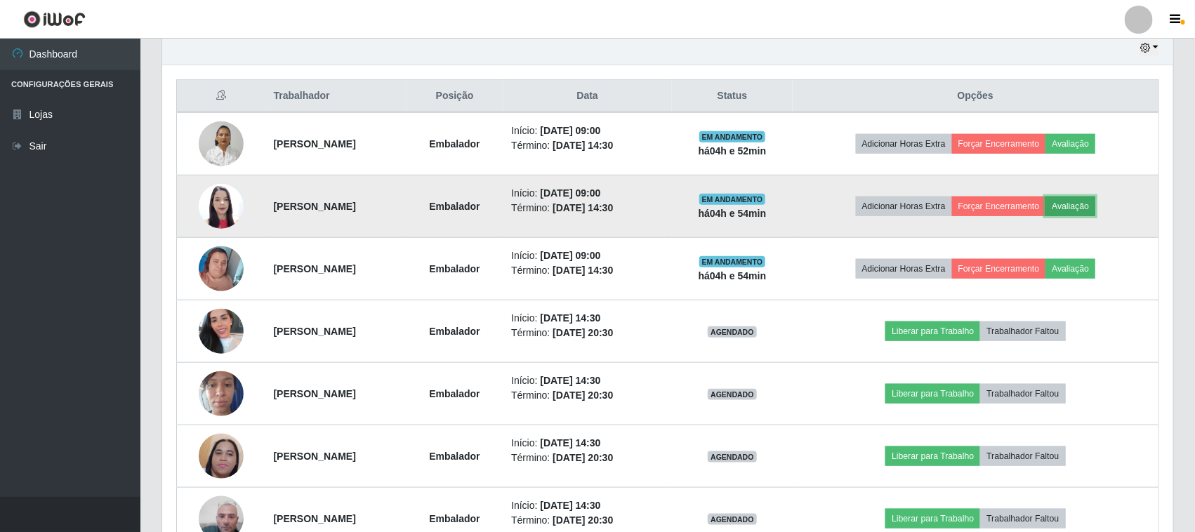
click at [1089, 211] on button "Avaliação" at bounding box center [1071, 207] width 50 height 20
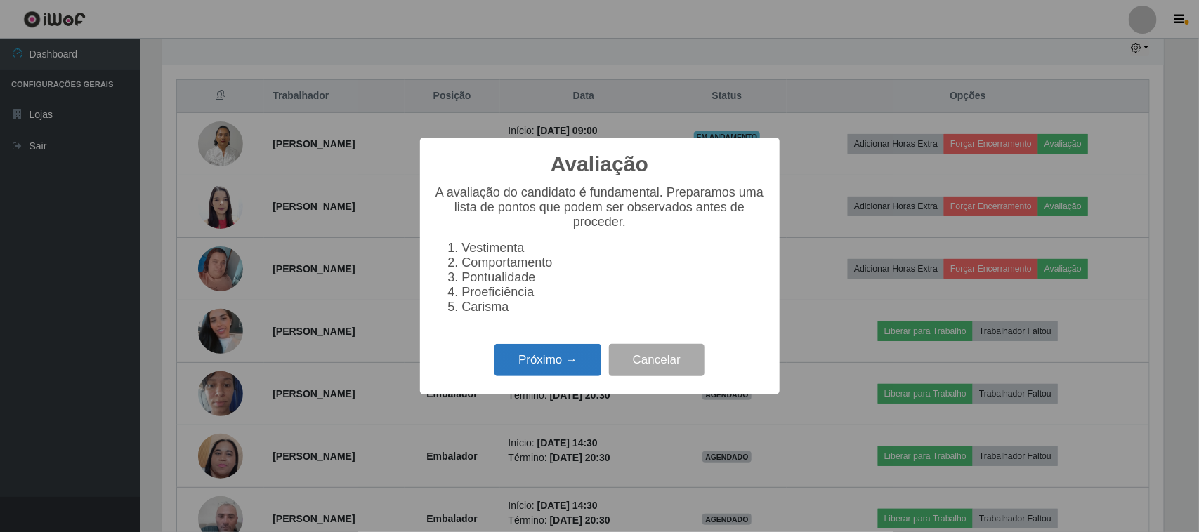
click at [560, 373] on button "Próximo →" at bounding box center [547, 360] width 107 height 33
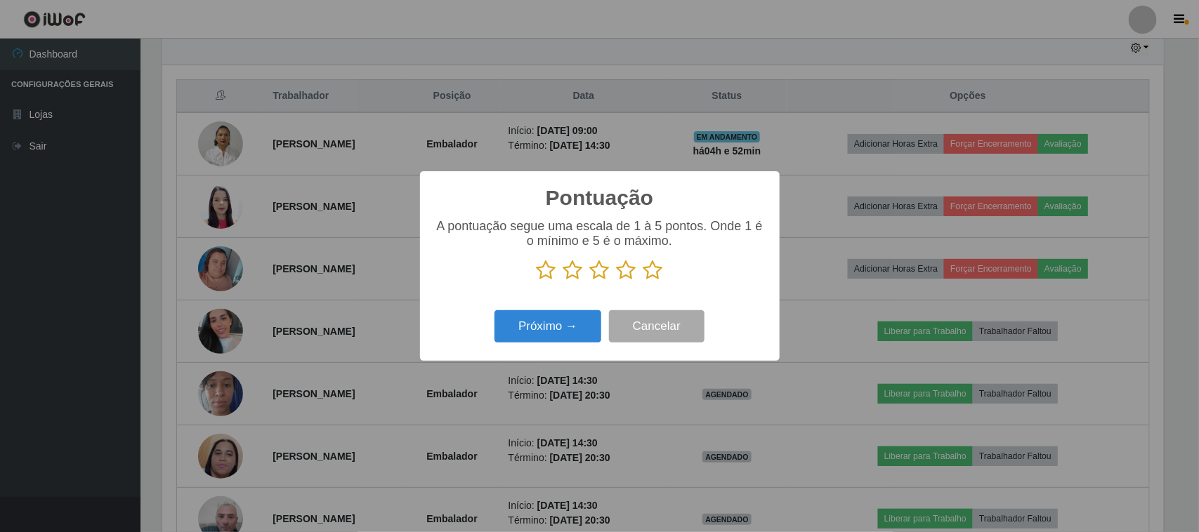
scroll to position [701975, 701264]
click at [598, 275] on icon at bounding box center [600, 270] width 20 height 21
click at [590, 281] on input "radio" at bounding box center [590, 281] width 0 height 0
click at [548, 337] on button "Próximo →" at bounding box center [547, 326] width 107 height 33
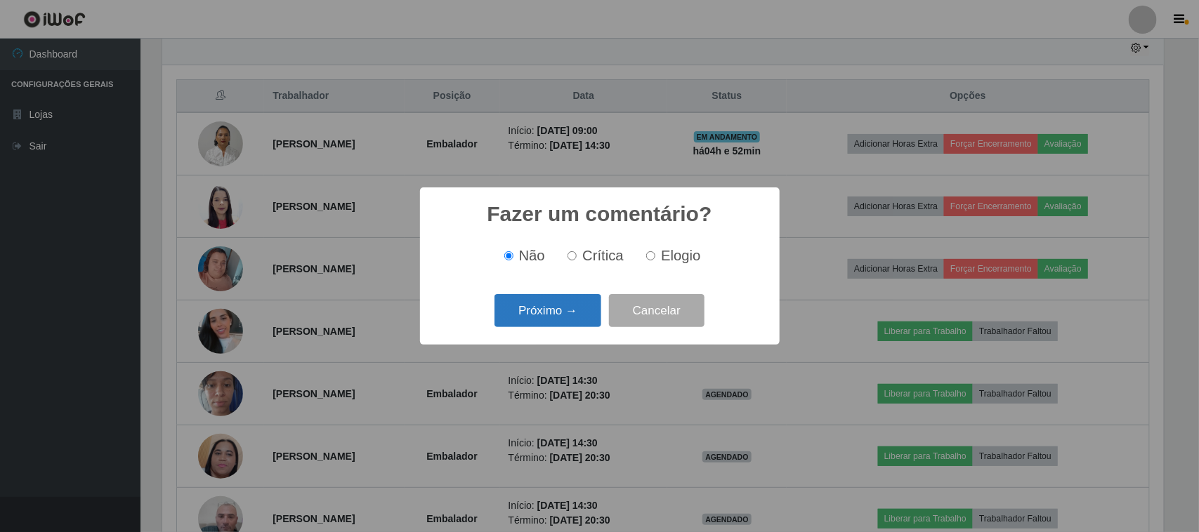
click at [552, 313] on button "Próximo →" at bounding box center [547, 310] width 107 height 33
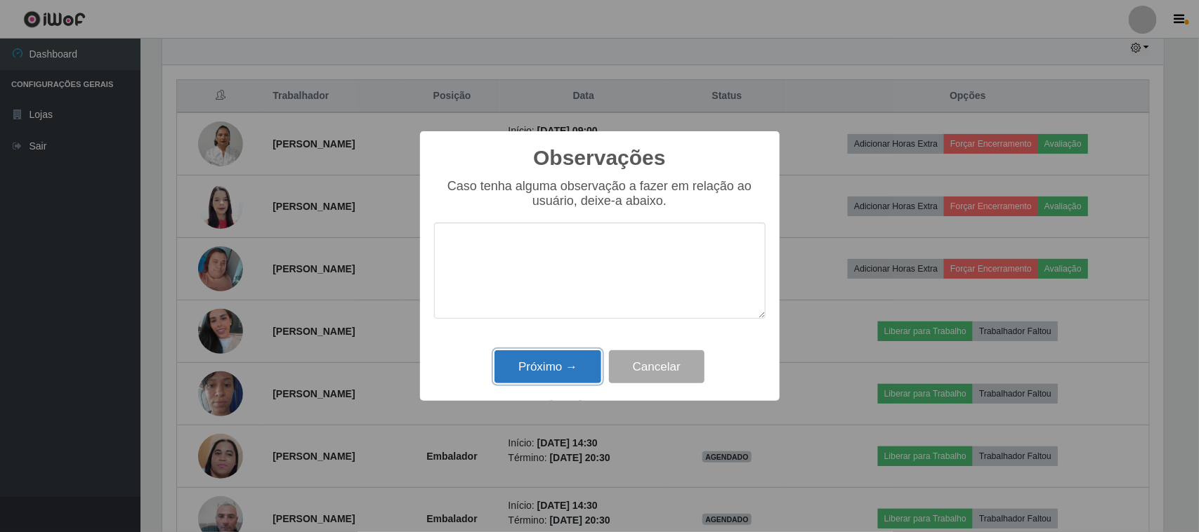
click at [558, 371] on button "Próximo →" at bounding box center [547, 366] width 107 height 33
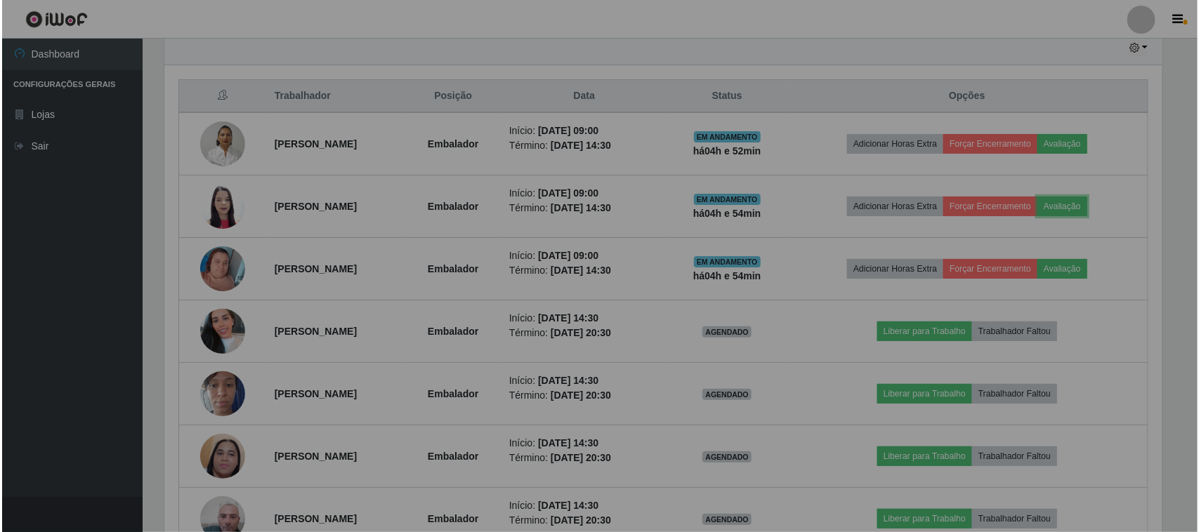
scroll to position [292, 1011]
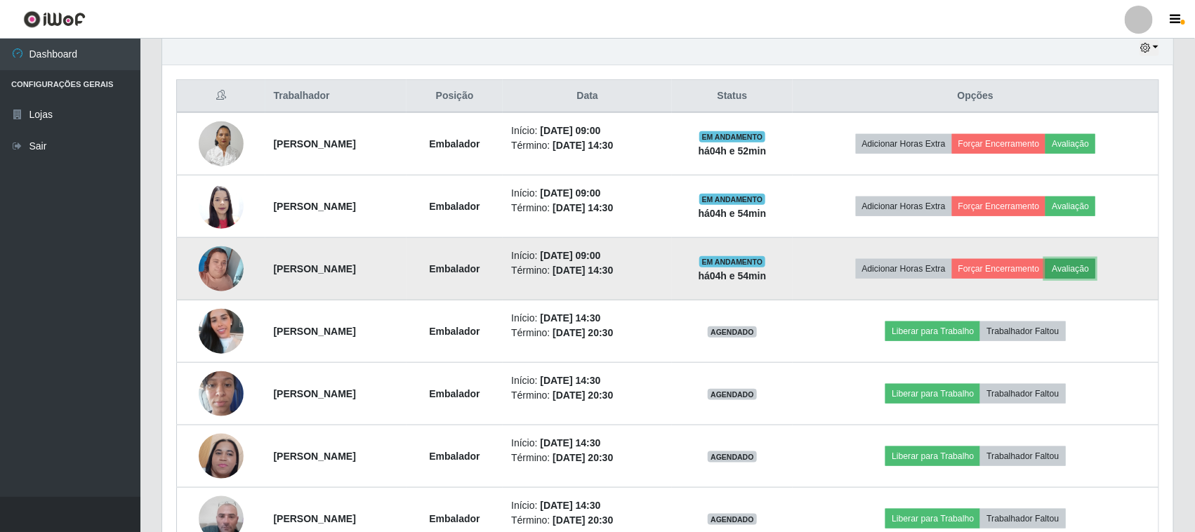
click at [1094, 270] on button "Avaliação" at bounding box center [1071, 269] width 50 height 20
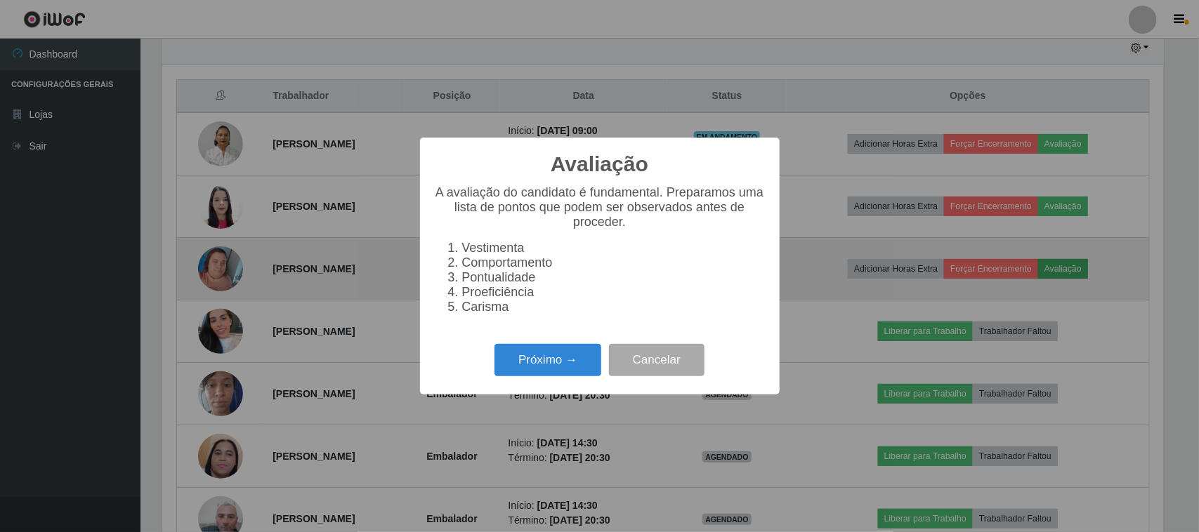
scroll to position [292, 1001]
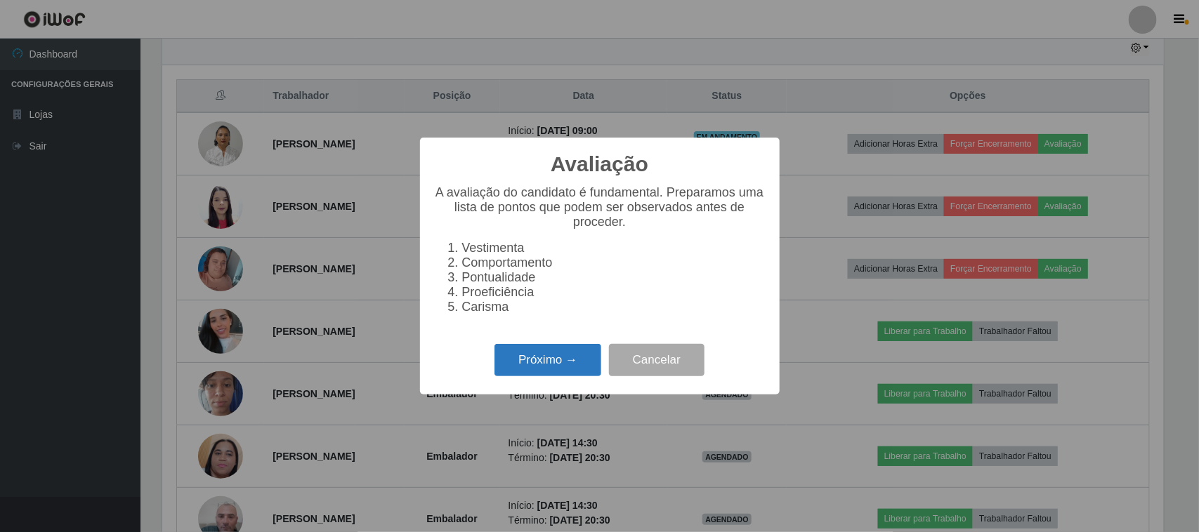
click at [542, 377] on button "Próximo →" at bounding box center [547, 360] width 107 height 33
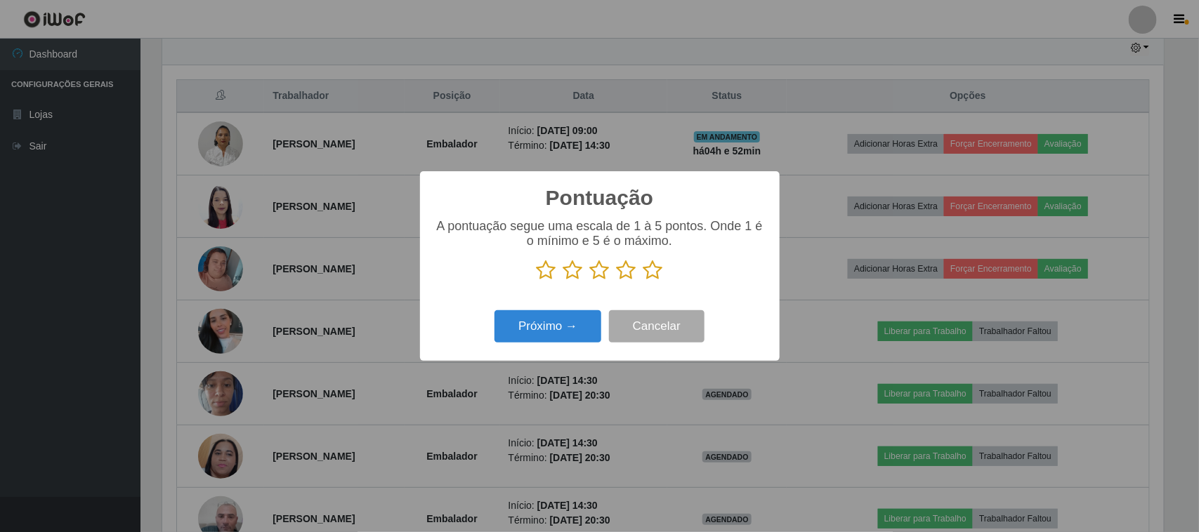
scroll to position [701975, 701264]
click at [602, 277] on icon at bounding box center [600, 270] width 20 height 21
click at [590, 281] on input "radio" at bounding box center [590, 281] width 0 height 0
click at [550, 336] on button "Próximo →" at bounding box center [547, 326] width 107 height 33
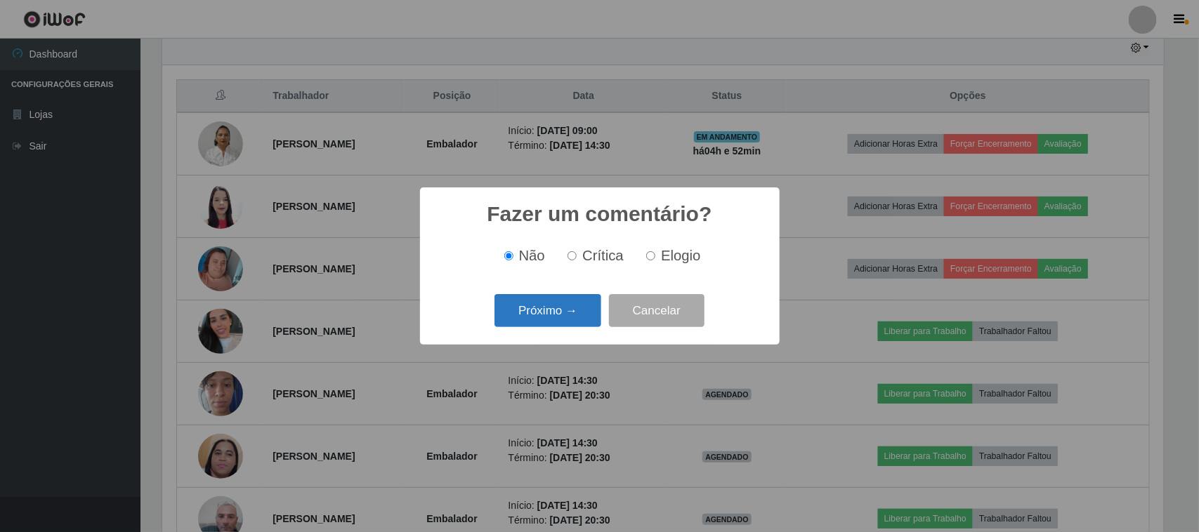
click at [563, 309] on button "Próximo →" at bounding box center [547, 310] width 107 height 33
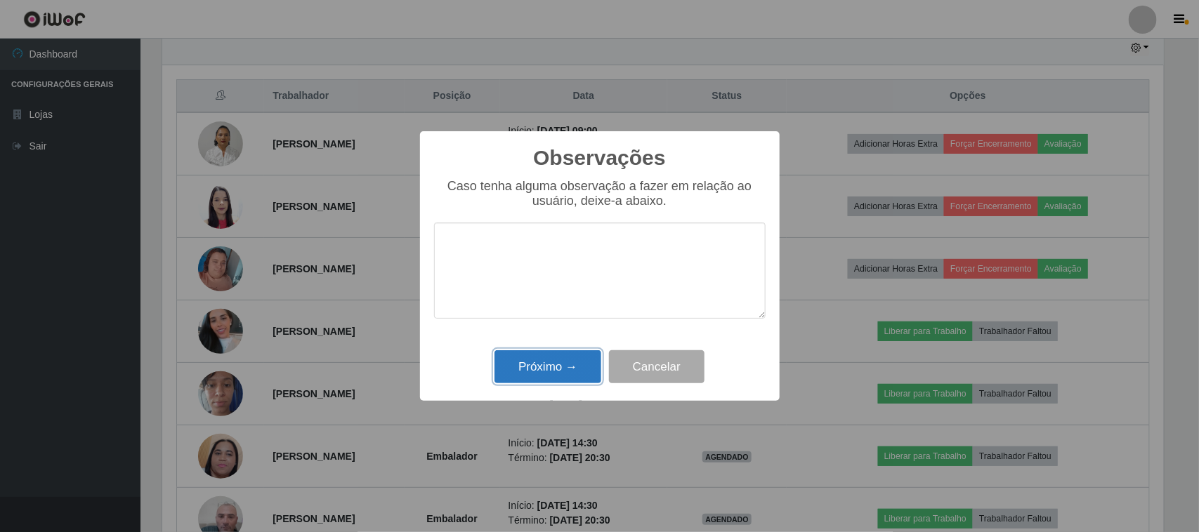
click at [572, 378] on button "Próximo →" at bounding box center [547, 366] width 107 height 33
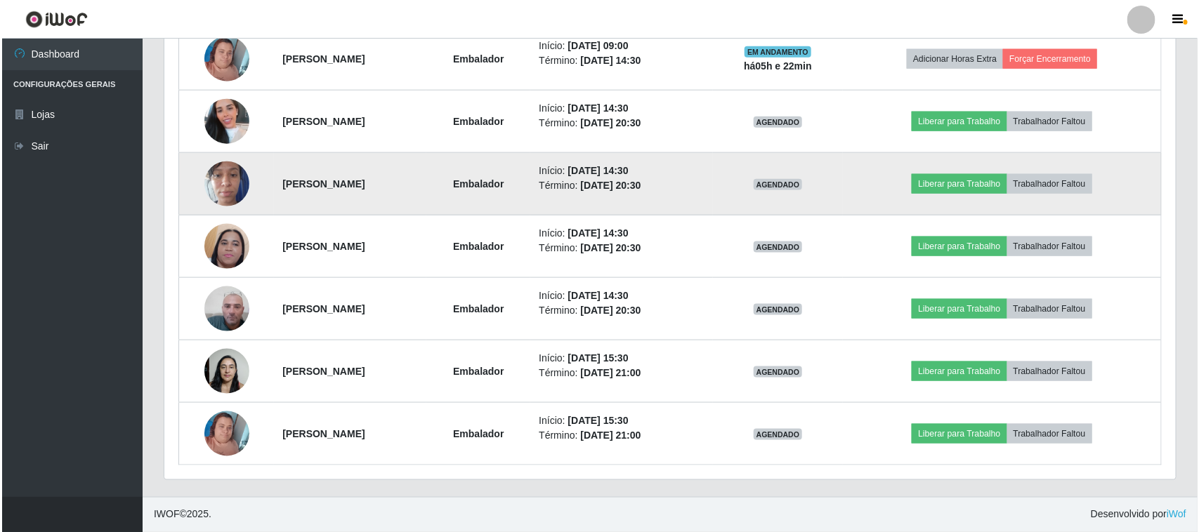
scroll to position [452, 0]
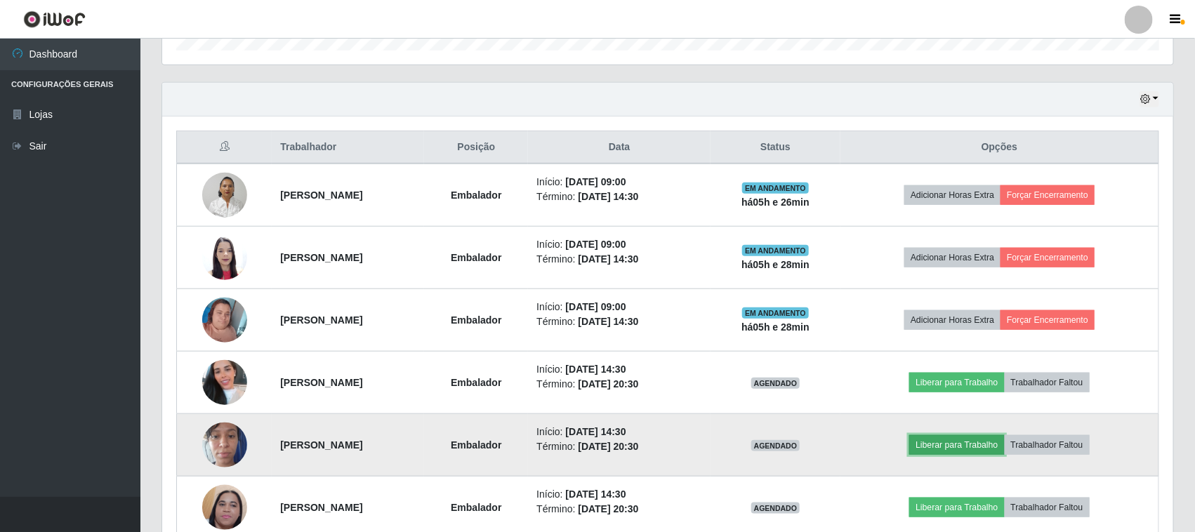
click at [973, 447] on button "Liberar para Trabalho" at bounding box center [956, 445] width 95 height 20
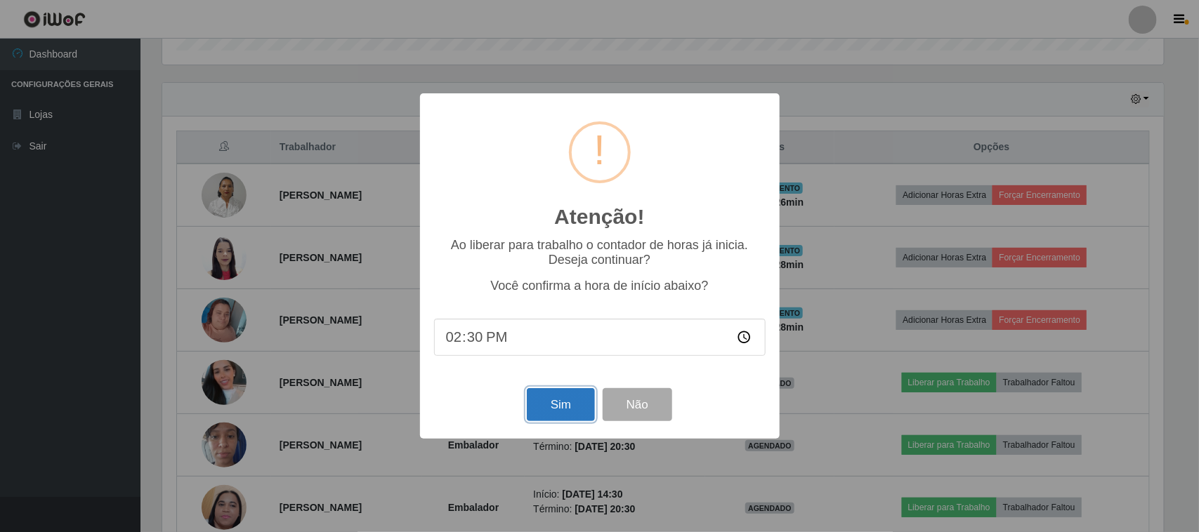
click at [563, 409] on button "Sim" at bounding box center [561, 404] width 68 height 33
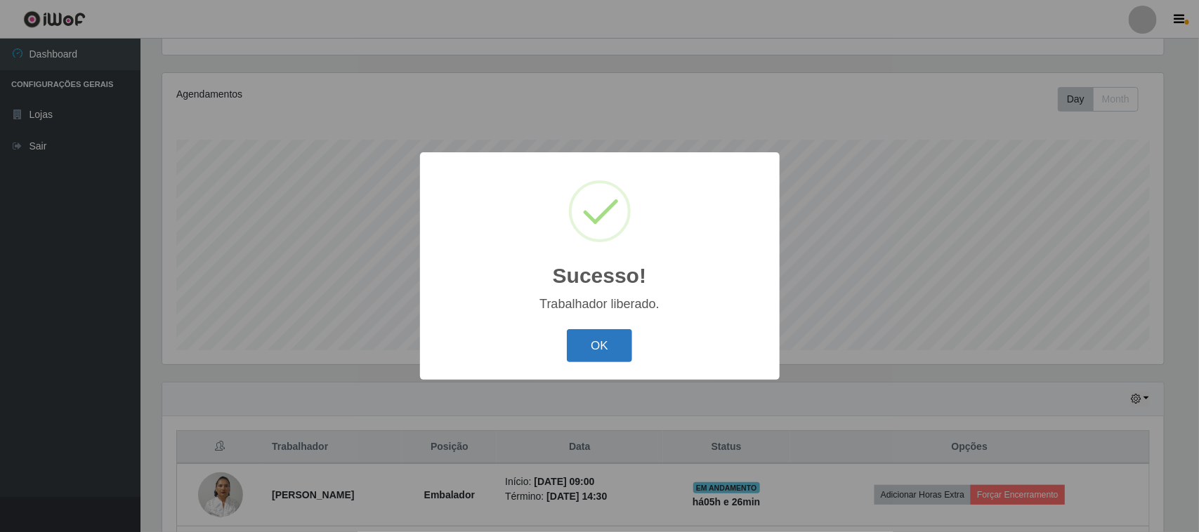
click at [612, 344] on button "OK" at bounding box center [599, 345] width 65 height 33
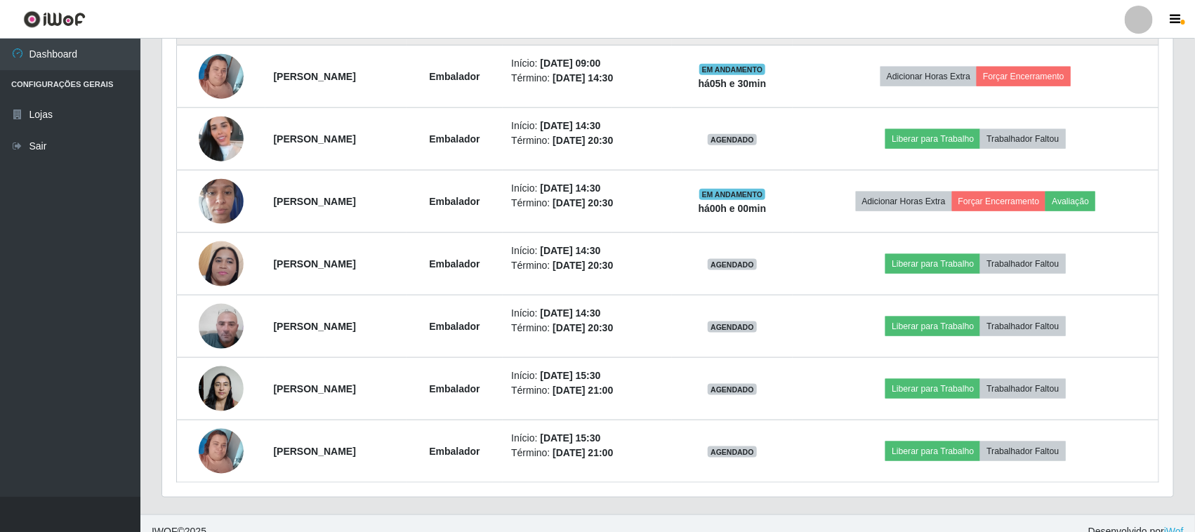
scroll to position [702, 0]
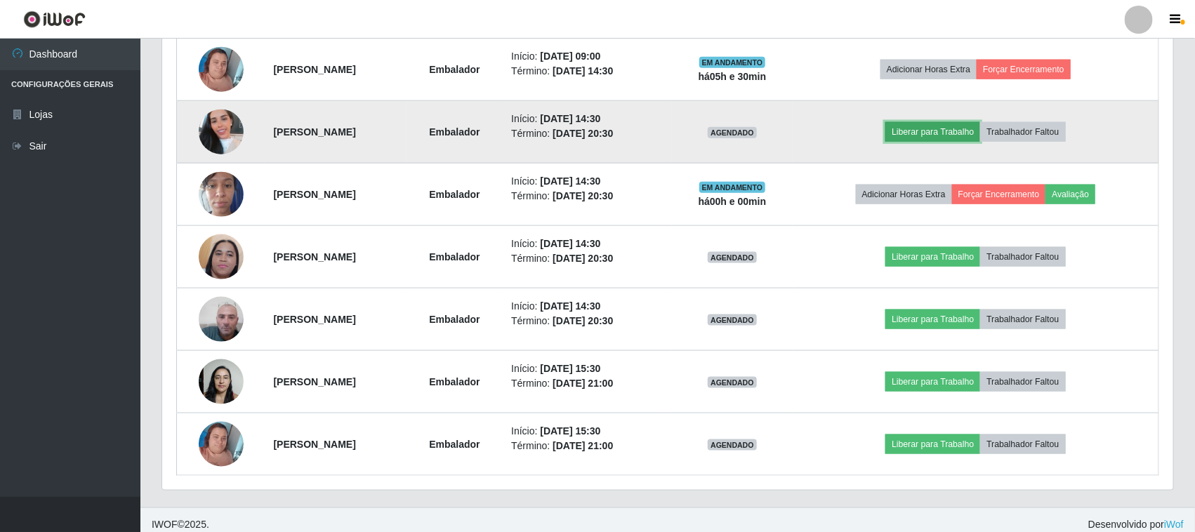
click at [942, 136] on button "Liberar para Trabalho" at bounding box center [933, 132] width 95 height 20
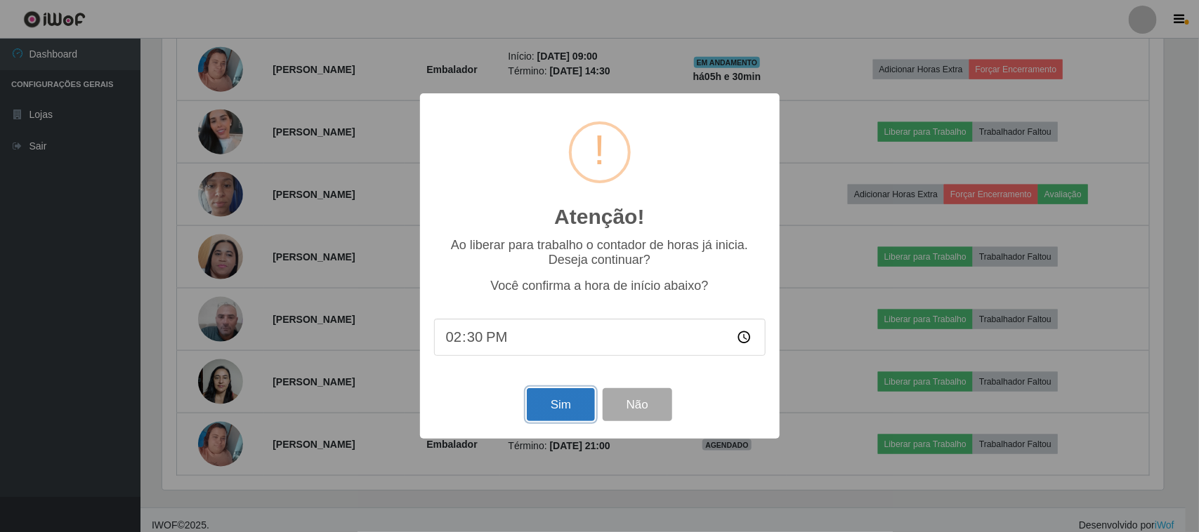
click at [577, 411] on button "Sim" at bounding box center [561, 404] width 68 height 33
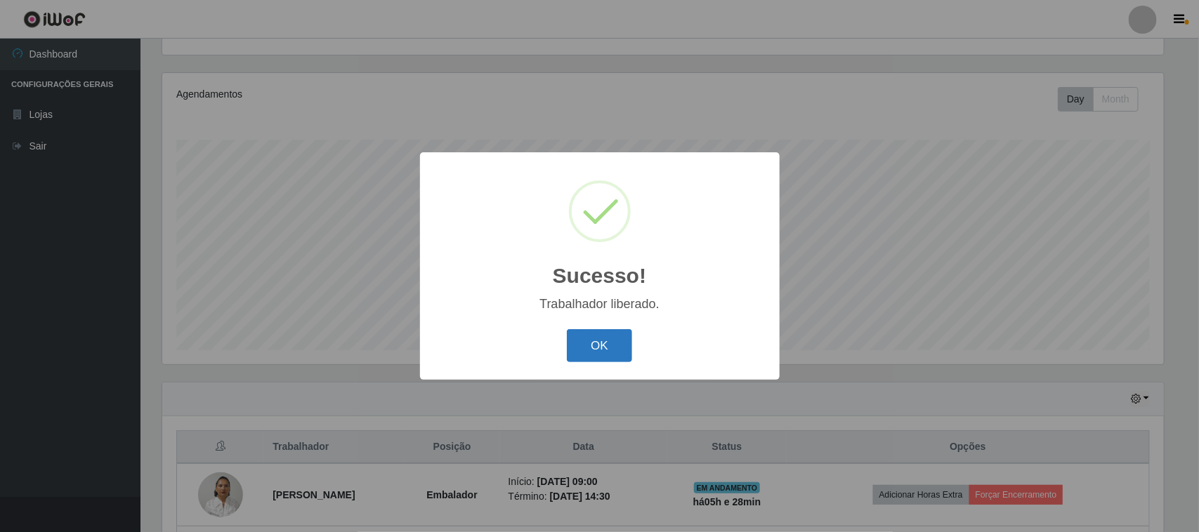
click at [612, 353] on button "OK" at bounding box center [599, 345] width 65 height 33
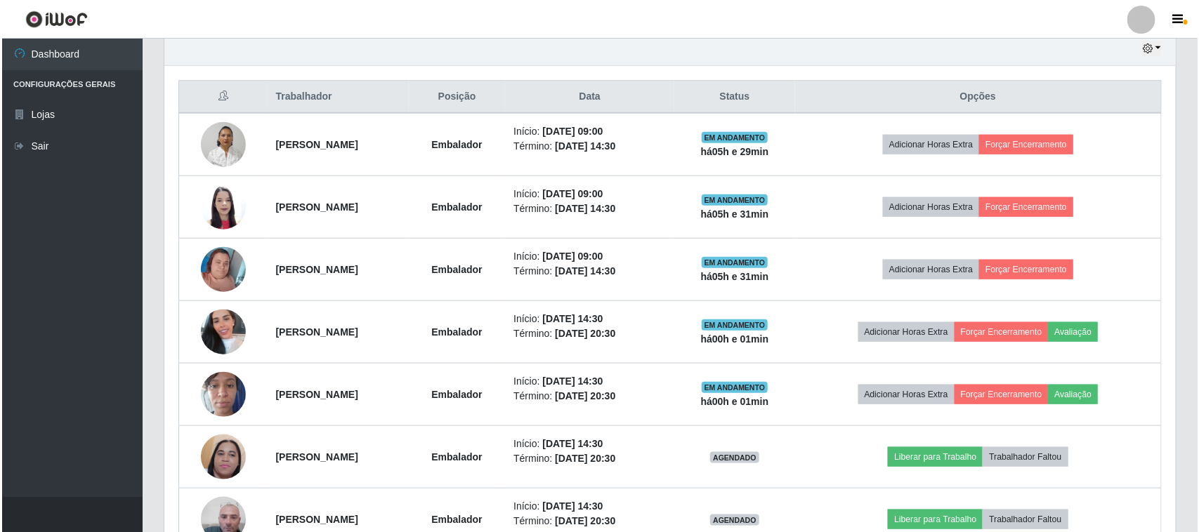
scroll to position [503, 0]
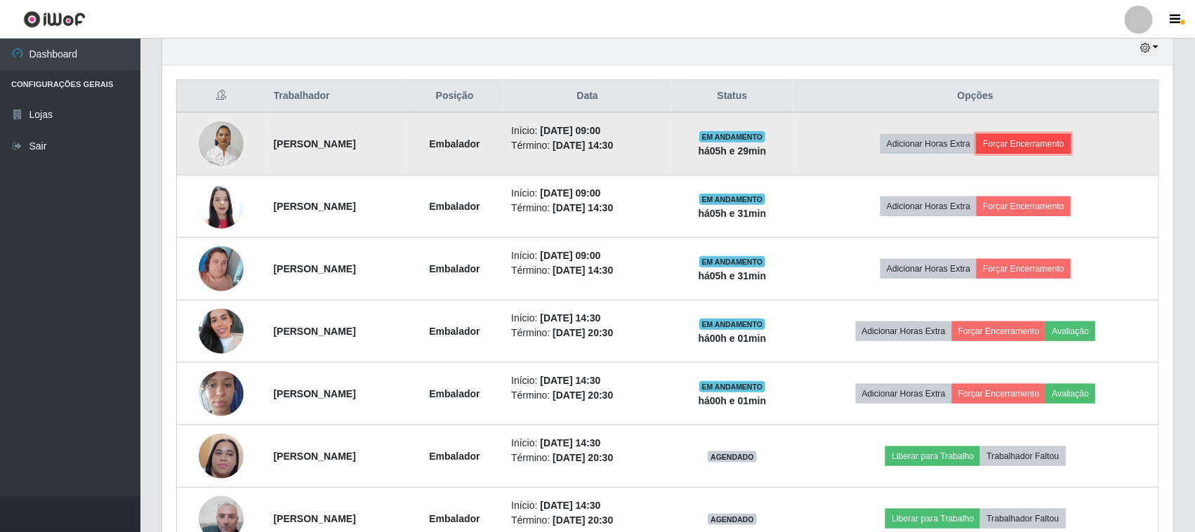
click at [1041, 145] on button "Forçar Encerramento" at bounding box center [1024, 144] width 94 height 20
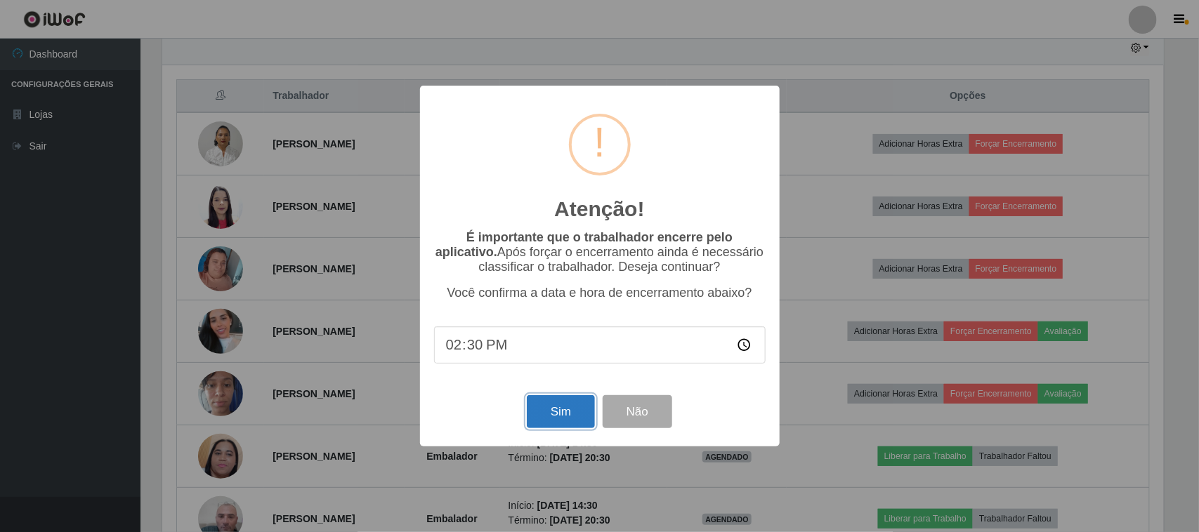
click at [574, 413] on button "Sim" at bounding box center [561, 411] width 68 height 33
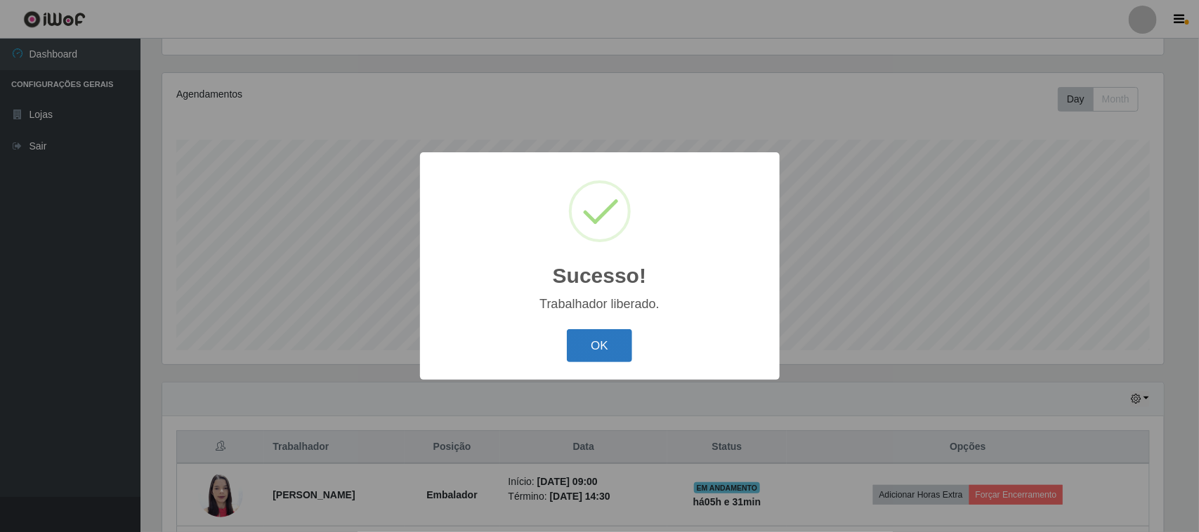
click at [597, 355] on button "OK" at bounding box center [599, 345] width 65 height 33
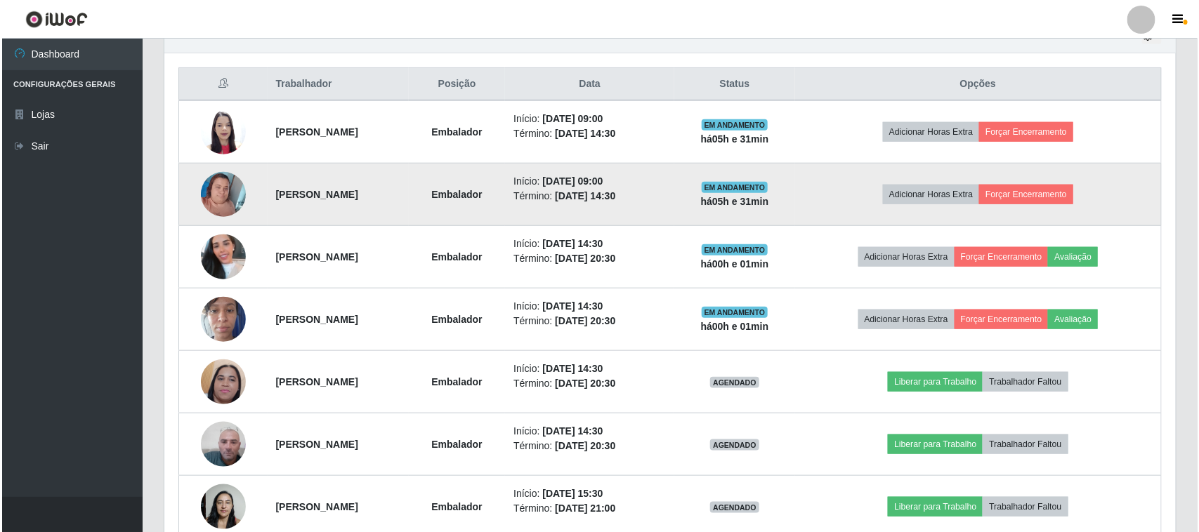
scroll to position [591, 0]
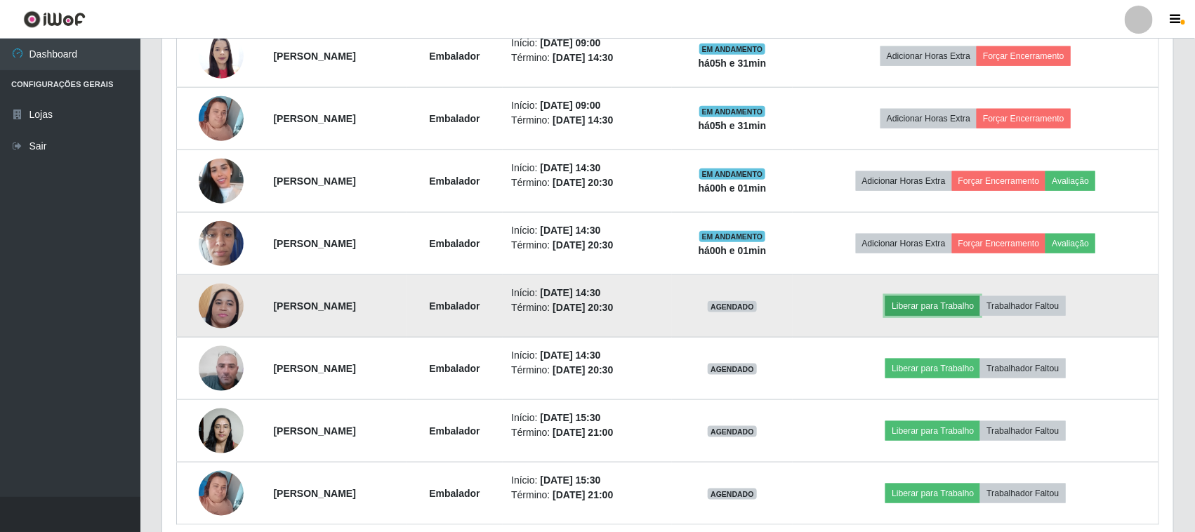
click at [977, 308] on button "Liberar para Trabalho" at bounding box center [933, 306] width 95 height 20
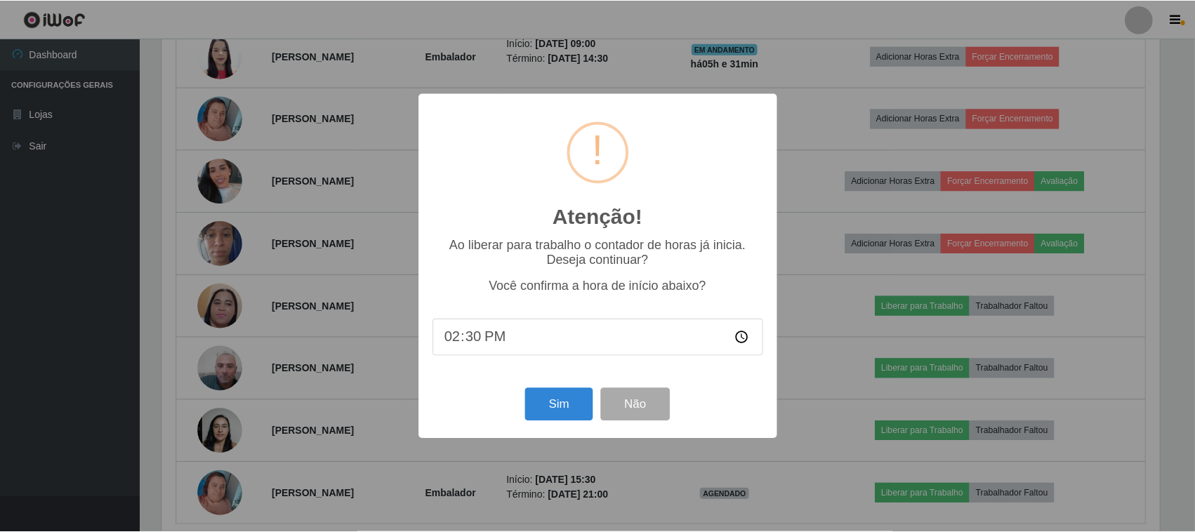
scroll to position [292, 1001]
click at [565, 405] on button "Sim" at bounding box center [561, 404] width 68 height 33
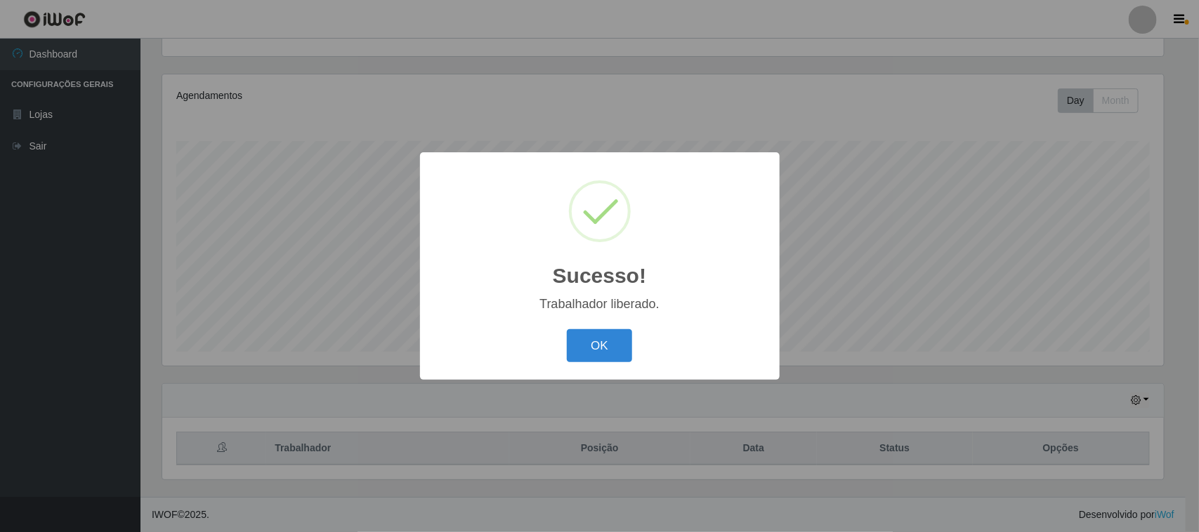
click at [607, 348] on button "OK" at bounding box center [599, 345] width 65 height 33
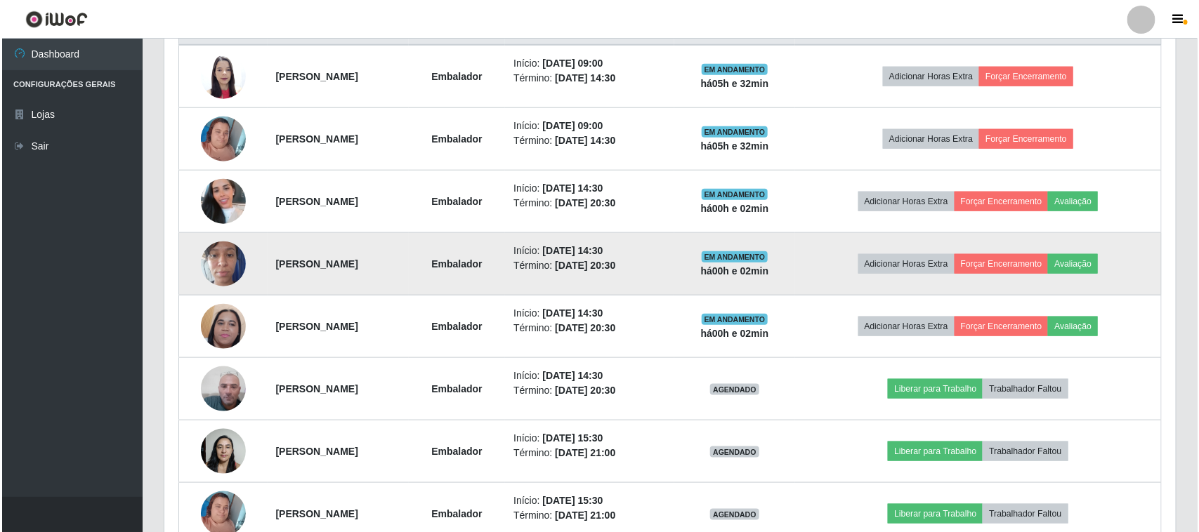
scroll to position [653, 0]
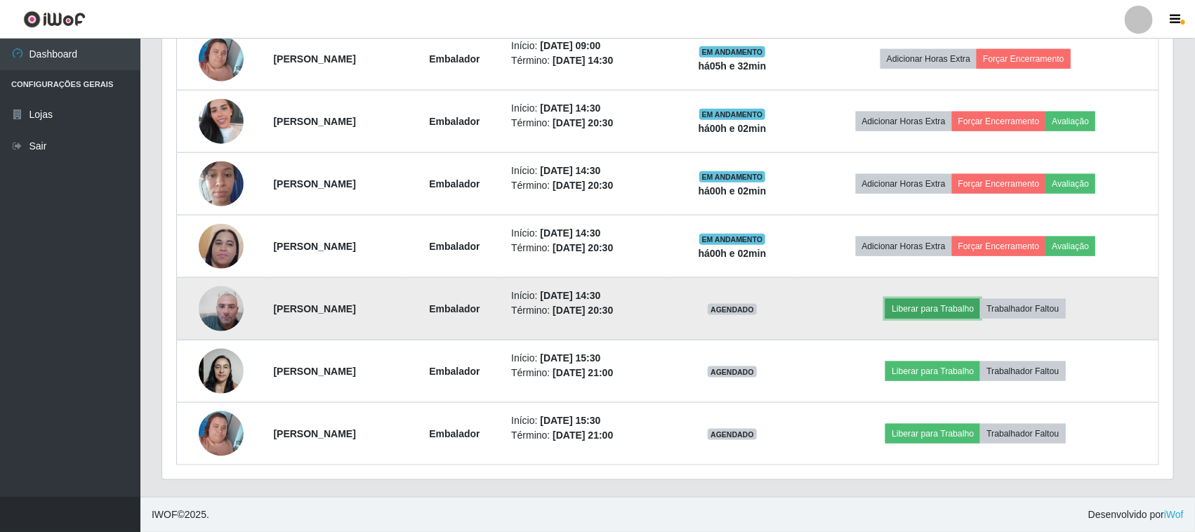
click at [926, 314] on button "Liberar para Trabalho" at bounding box center [933, 309] width 95 height 20
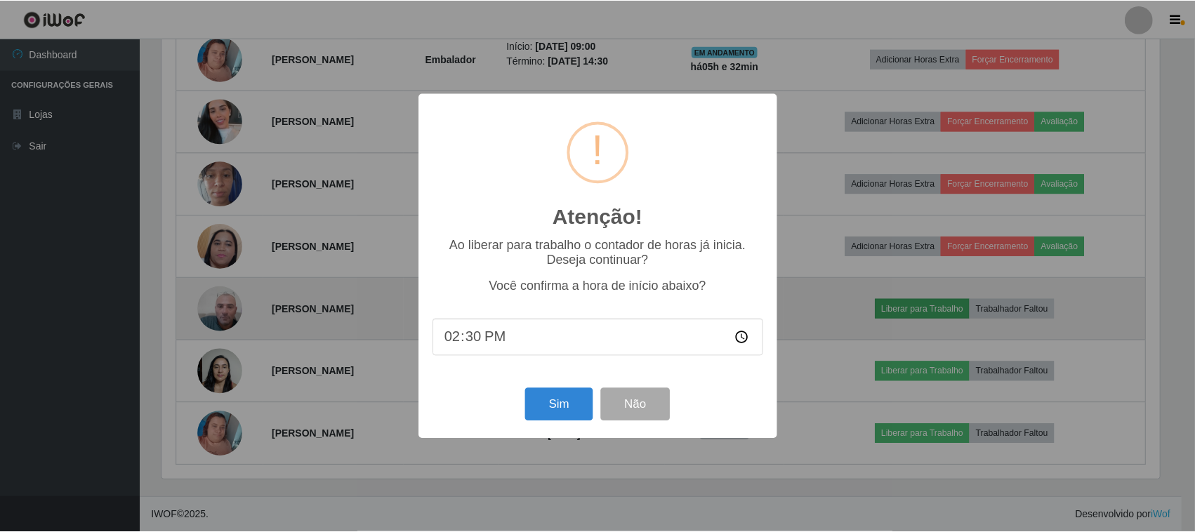
scroll to position [292, 1001]
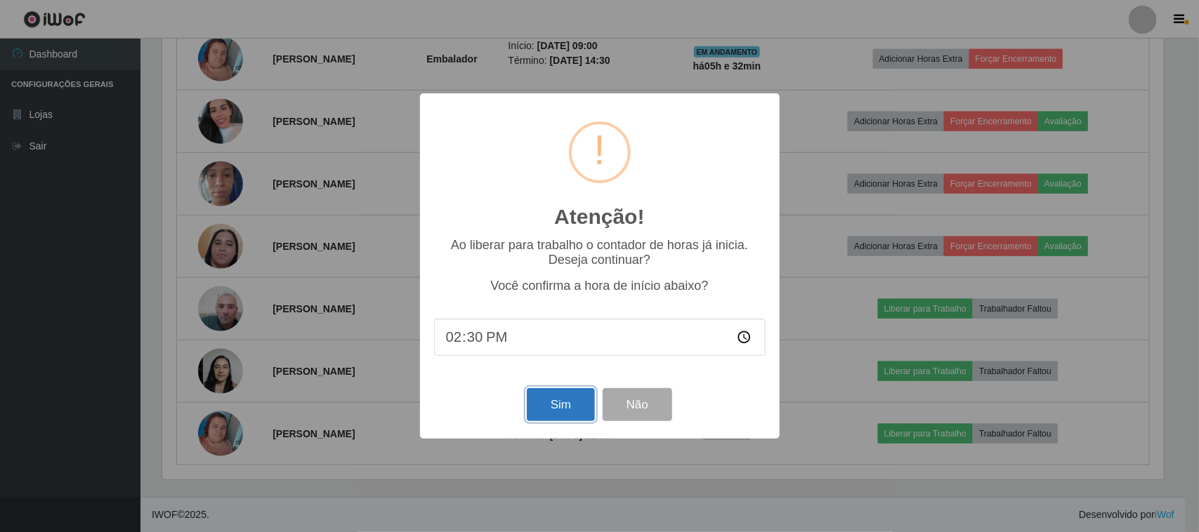
click at [574, 420] on button "Sim" at bounding box center [561, 404] width 68 height 33
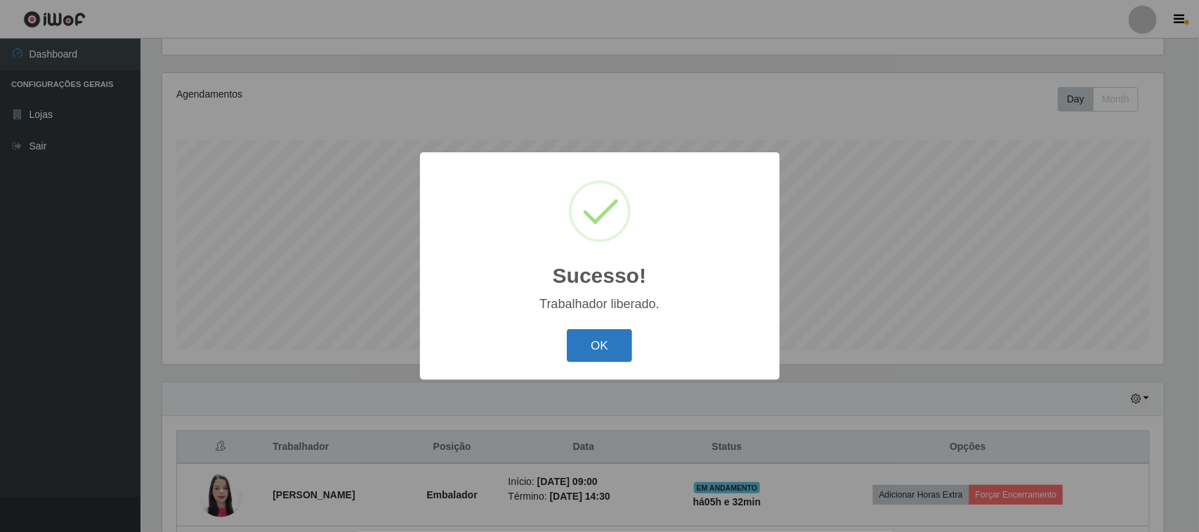
click at [591, 346] on button "OK" at bounding box center [599, 345] width 65 height 33
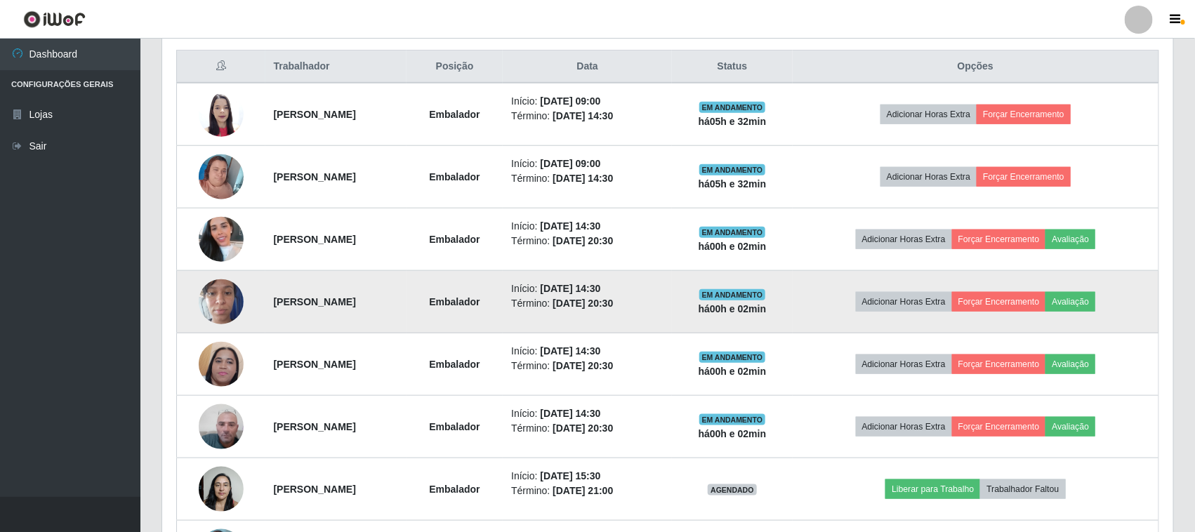
scroll to position [478, 0]
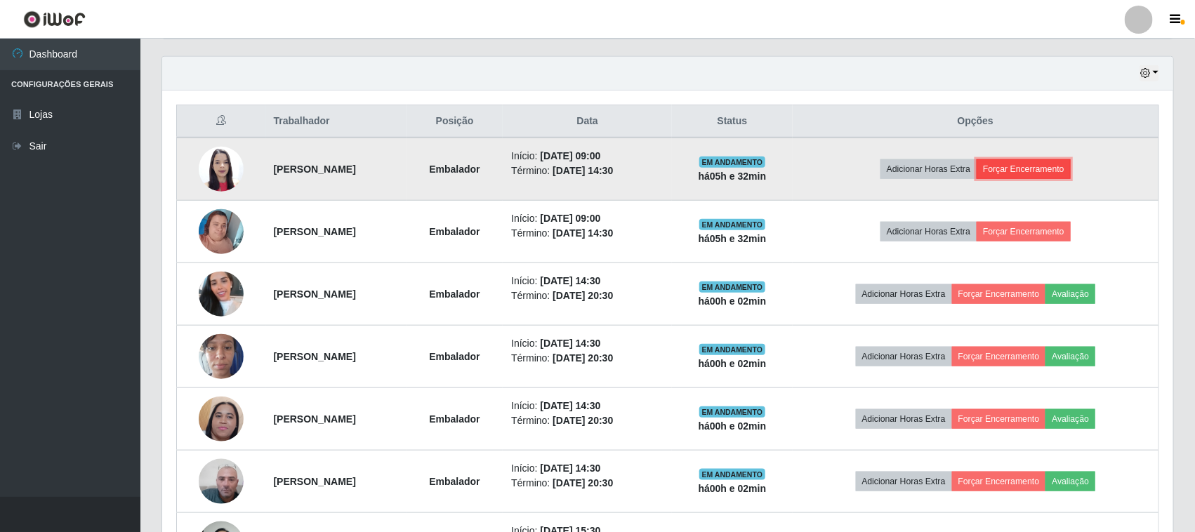
click at [1032, 173] on button "Forçar Encerramento" at bounding box center [1024, 169] width 94 height 20
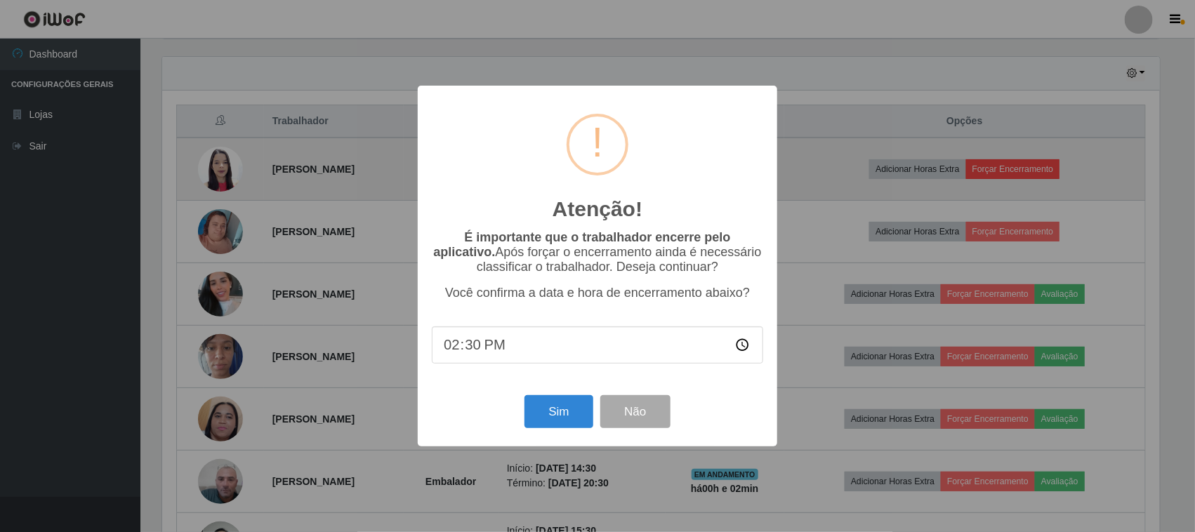
scroll to position [292, 1001]
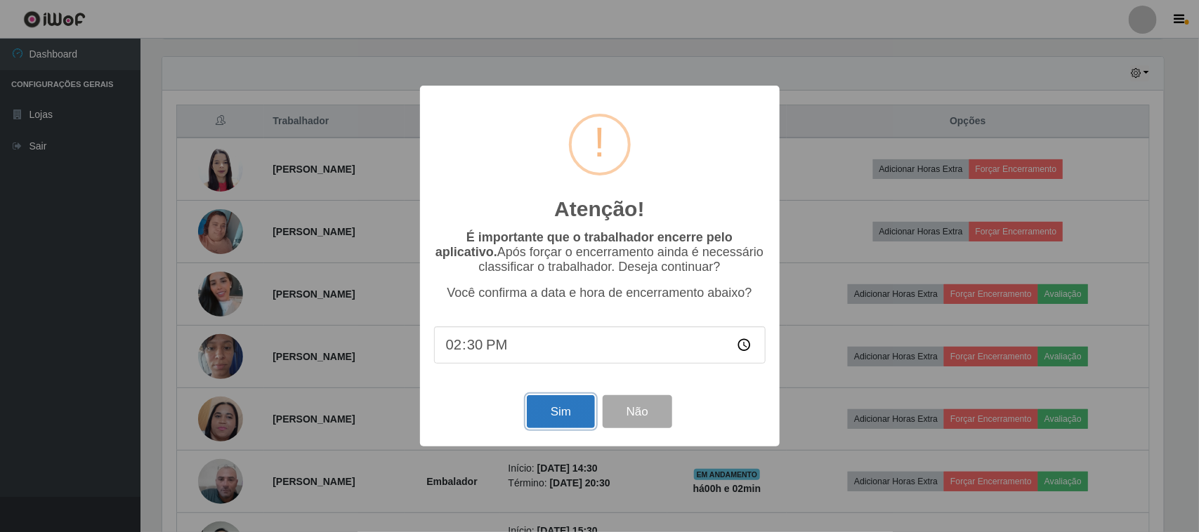
click at [529, 402] on button "Sim" at bounding box center [561, 411] width 68 height 33
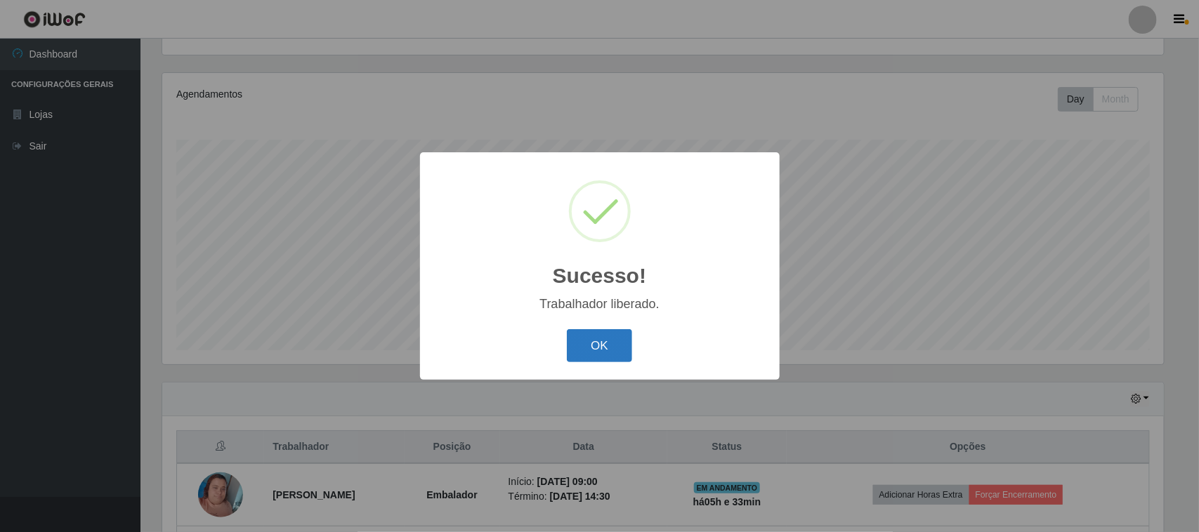
click at [587, 338] on button "OK" at bounding box center [599, 345] width 65 height 33
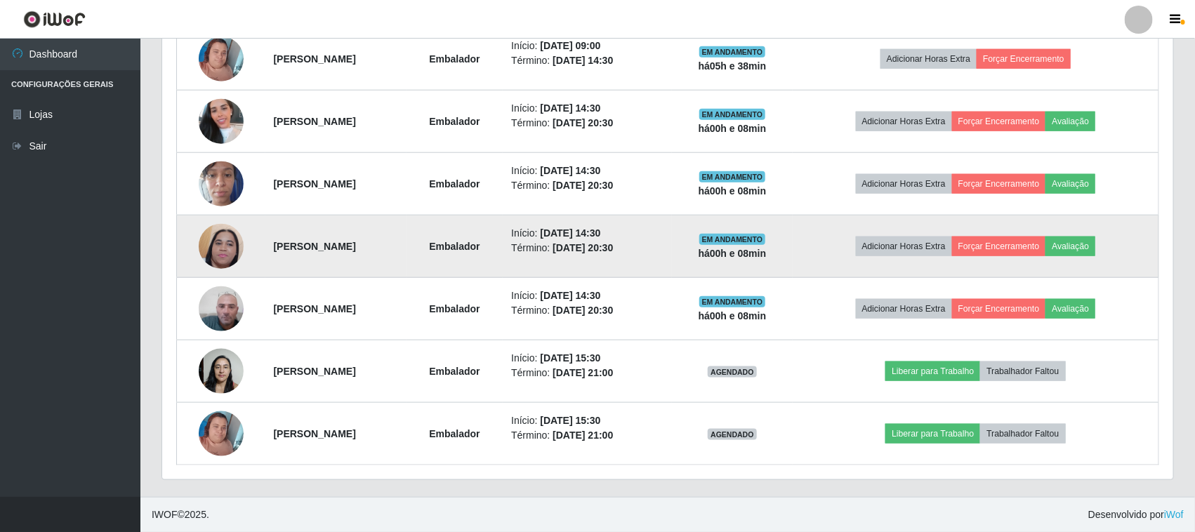
scroll to position [502, 0]
